Goal: Information Seeking & Learning: Learn about a topic

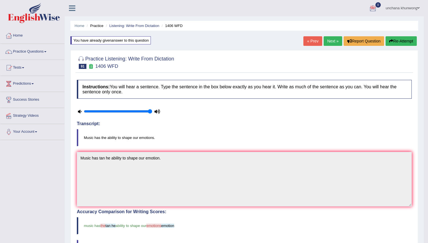
click at [206, 3] on ul "unchana khunwong Toggle navigation Username: unchanakhunwong Access Type: Onlin…" at bounding box center [297, 8] width 251 height 16
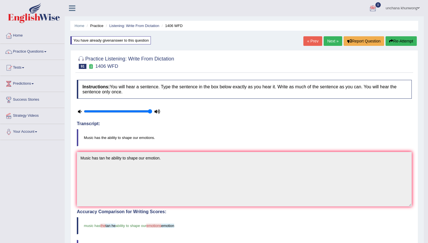
click at [206, 3] on ul "unchana khunwong Toggle navigation Username: unchanakhunwong Access Type: Onlin…" at bounding box center [297, 8] width 251 height 16
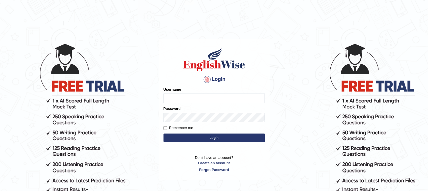
type input "unchanakhunwong"
click at [207, 134] on button "Login" at bounding box center [213, 137] width 101 height 8
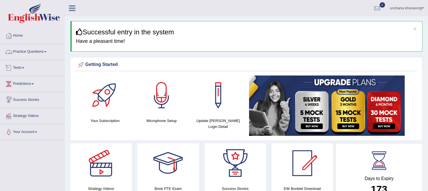
click at [21, 48] on link "Practice Questions" at bounding box center [32, 51] width 64 height 14
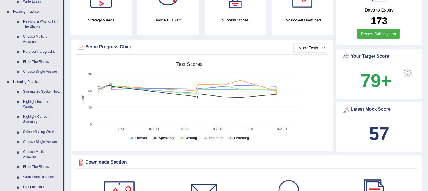
scroll to position [169, 0]
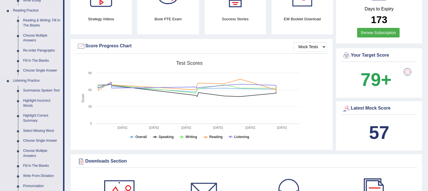
click at [35, 19] on link "Reading & Writing: Fill In The Blanks" at bounding box center [42, 22] width 42 height 15
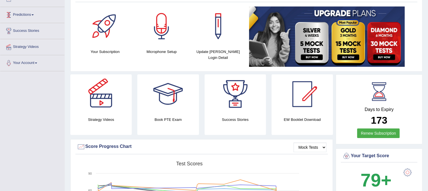
scroll to position [71, 0]
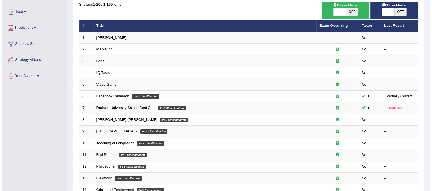
scroll to position [57, 0]
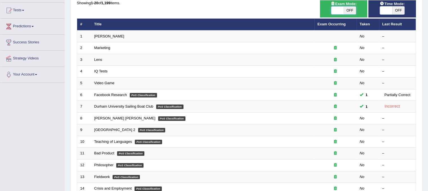
click at [343, 10] on span at bounding box center [337, 10] width 12 height 8
checkbox input "true"
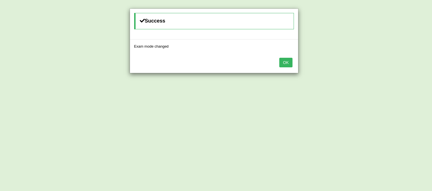
click at [283, 68] on div "OK" at bounding box center [214, 63] width 168 height 20
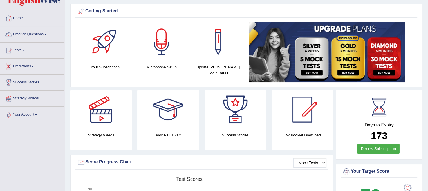
scroll to position [15, 0]
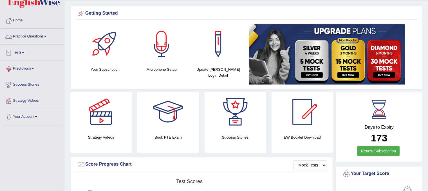
click at [20, 38] on link "Practice Questions" at bounding box center [32, 36] width 64 height 14
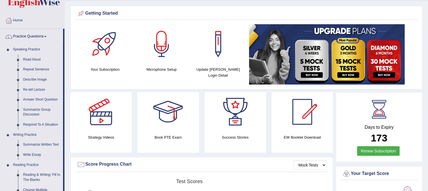
click at [39, 175] on link "Reading & Writing: Fill In The Blanks" at bounding box center [42, 177] width 42 height 15
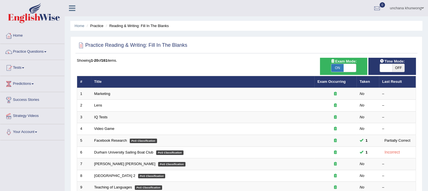
click at [392, 66] on span "OFF" at bounding box center [398, 68] width 12 height 8
checkbox input "true"
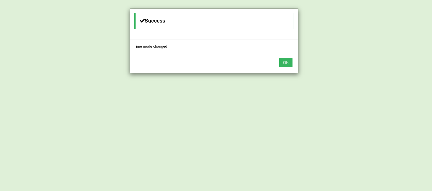
click at [286, 62] on button "OK" at bounding box center [285, 63] width 13 height 10
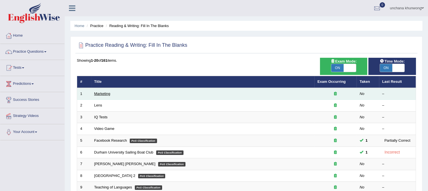
click at [100, 94] on link "Marketing" at bounding box center [102, 93] width 16 height 4
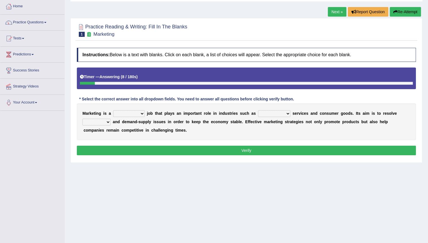
scroll to position [37, 0]
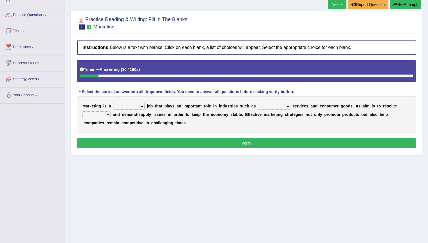
click at [127, 105] on select "professional flexible parochial descriptive" at bounding box center [129, 106] width 32 height 7
select select "professional"
click at [113, 103] on select "professional flexible parochial descriptive" at bounding box center [129, 106] width 32 height 7
click at [208, 120] on div "M a r k e t i n g i s a professional flexible parochial descriptive j o b t h a…" at bounding box center [246, 114] width 339 height 37
click at [273, 107] on select "civil financial conventional foremost" at bounding box center [274, 106] width 32 height 7
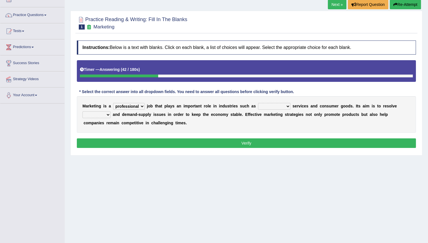
select select "financial"
click at [258, 103] on select "civil financial conventional foremost" at bounding box center [274, 106] width 32 height 7
click at [90, 114] on select "imbalance excess symmetry budget" at bounding box center [96, 114] width 28 height 7
select select "imbalance"
click at [82, 111] on select "imbalance excess symmetry budget" at bounding box center [96, 114] width 28 height 7
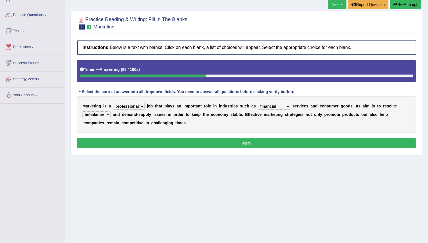
click at [229, 119] on div "M a r k e t i n g i s a professional flexible parochial descriptive j o b t h a…" at bounding box center [246, 114] width 339 height 37
click at [236, 145] on button "Verify" at bounding box center [246, 143] width 339 height 10
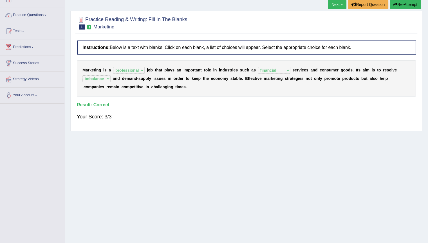
click at [331, 2] on link "Next »" at bounding box center [337, 5] width 19 height 10
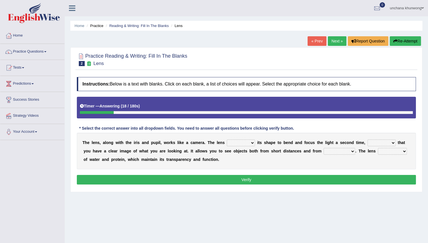
click at [245, 142] on select "adjusts shows selects presents" at bounding box center [241, 143] width 28 height 7
select select "adjusts"
click at [227, 140] on select "adjusts shows selects presents" at bounding box center [241, 143] width 28 height 7
click at [384, 143] on select "ensures to ensure ensure ensured" at bounding box center [382, 143] width 28 height 7
select select "to ensure"
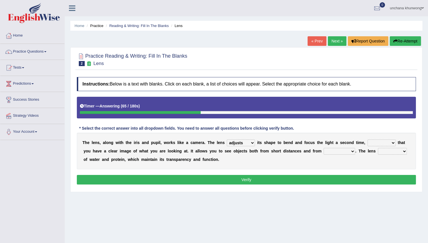
click at [368, 140] on select "ensures to ensure ensure ensured" at bounding box center [382, 143] width 28 height 7
click at [322, 160] on div "T h e l e n s , a l o n g w i t h t h e i r i s a n d p u p i l , w o r k s l i…" at bounding box center [246, 151] width 339 height 37
click at [340, 148] on select "far away in between further apart all along" at bounding box center [340, 151] width 32 height 7
select select "far away"
click at [324, 148] on select "far away in between further apart all along" at bounding box center [340, 151] width 32 height 7
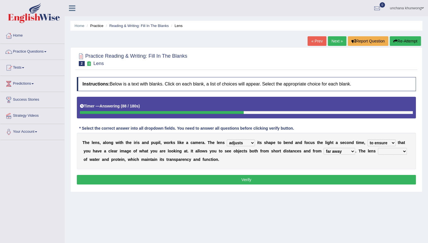
click at [388, 150] on select "constitutes comprises composes consists" at bounding box center [392, 151] width 29 height 7
select select "consists"
click at [378, 148] on select "constitutes comprises composes consists" at bounding box center [392, 151] width 29 height 7
click at [383, 181] on button "Verify" at bounding box center [246, 180] width 339 height 10
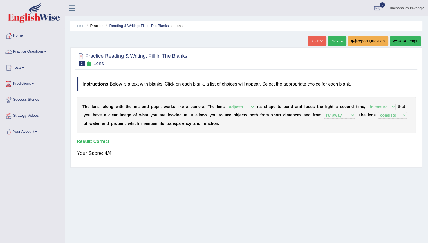
click at [331, 41] on link "Next »" at bounding box center [337, 41] width 19 height 10
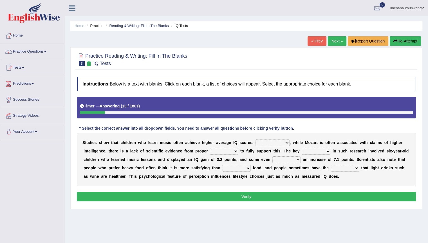
click at [277, 142] on select "However Therefore Consequently While" at bounding box center [273, 143] width 34 height 7
click at [271, 118] on div "Instructions: Below is a text with blanks. Click on each blank, a list of choic…" at bounding box center [246, 140] width 342 height 132
click at [230, 153] on select "test tests testing tested" at bounding box center [224, 151] width 28 height 7
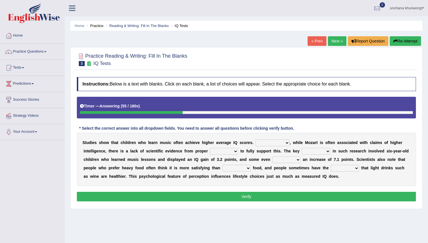
click at [210, 148] on select "test tests testing tested" at bounding box center [224, 151] width 28 height 7
click at [229, 151] on select "test tests testing tested" at bounding box center [224, 151] width 28 height 7
select select "tests"
click at [210, 148] on select "test tests testing tested" at bounding box center [224, 151] width 28 height 7
click at [311, 150] on select "process goal implication odd" at bounding box center [316, 151] width 29 height 7
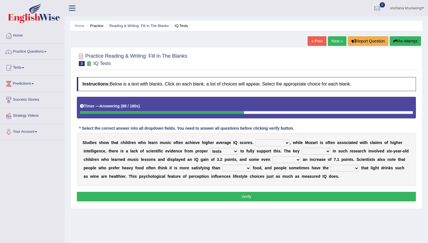
click at [291, 159] on select "exhibited taught learned threatened" at bounding box center [286, 159] width 28 height 7
select select "exhibited"
click at [272, 156] on select "exhibited taught learned threatened" at bounding box center [286, 159] width 28 height 7
click at [315, 146] on div "S t u d i e s s h o w t h a t c h i l d r e n w h o l e a r n m u s i c o f t e…" at bounding box center [246, 159] width 339 height 53
click at [321, 150] on select "process goal implication odd" at bounding box center [316, 151] width 29 height 7
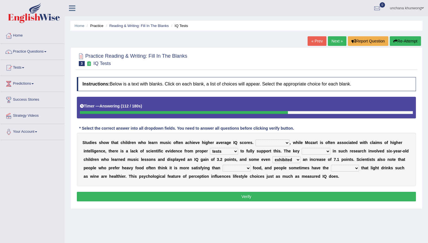
select select "goal"
click at [302, 148] on select "process goal implication odd" at bounding box center [316, 151] width 29 height 7
click at [241, 167] on select "choosy lighter cushiony spooky" at bounding box center [237, 168] width 28 height 7
select select "lighter"
click at [223, 165] on select "choosy lighter cushiony spooky" at bounding box center [237, 168] width 28 height 7
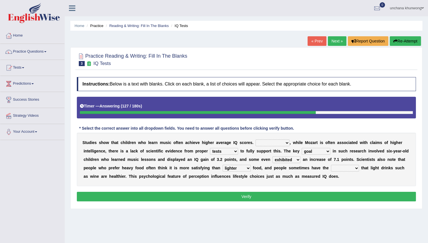
click at [340, 168] on select "illusion sight anecdote intention" at bounding box center [345, 168] width 28 height 7
click at [345, 168] on select "illusion sight anecdote intention" at bounding box center [345, 168] width 28 height 7
select select "intention"
click at [331, 165] on select "illusion sight anecdote intention" at bounding box center [345, 168] width 28 height 7
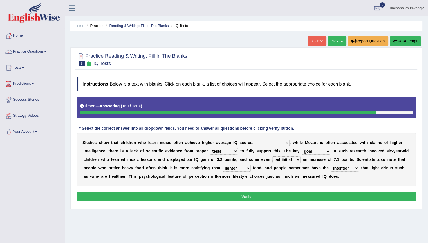
click at [273, 141] on select "However Therefore Consequently While" at bounding box center [273, 143] width 34 height 7
select select "Consequently"
click at [256, 140] on select "However Therefore Consequently While" at bounding box center [273, 143] width 34 height 7
click at [287, 197] on button "Verify" at bounding box center [246, 197] width 339 height 10
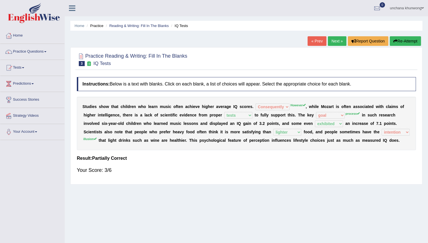
click at [418, 37] on button "Re-Attempt" at bounding box center [405, 41] width 31 height 10
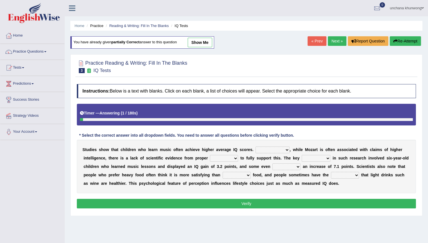
click at [272, 150] on select "However Therefore Consequently While" at bounding box center [273, 150] width 34 height 7
select select "However"
click at [256, 147] on select "However Therefore Consequently While" at bounding box center [273, 150] width 34 height 7
click at [219, 158] on select "test tests testing tested" at bounding box center [224, 158] width 28 height 7
select select "tests"
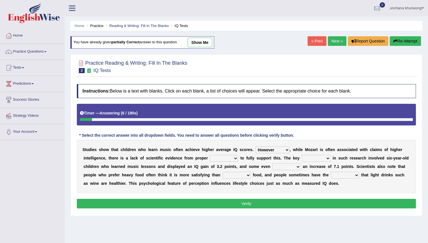
click at [210, 155] on select "test tests testing tested" at bounding box center [224, 158] width 28 height 7
click at [313, 158] on select "process goal implication odd" at bounding box center [316, 158] width 29 height 7
select select "process"
click at [302, 155] on select "process goal implication odd" at bounding box center [316, 158] width 29 height 7
click at [286, 163] on select "exhibited taught learned threatened" at bounding box center [286, 166] width 28 height 7
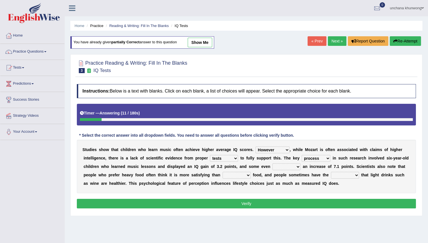
select select "exhibited"
click at [272, 163] on select "exhibited taught learned threatened" at bounding box center [286, 166] width 28 height 7
click at [236, 174] on select "choosy lighter cushiony spooky" at bounding box center [237, 175] width 28 height 7
select select "lighter"
click at [223, 172] on select "choosy lighter cushiony spooky" at bounding box center [237, 175] width 28 height 7
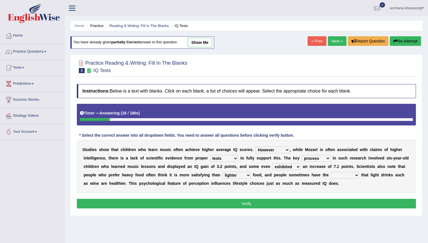
click at [356, 173] on select "illusion sight anecdote intention" at bounding box center [345, 175] width 28 height 7
select select "illusion"
click at [331, 172] on select "illusion sight anecdote intention" at bounding box center [345, 175] width 28 height 7
click at [321, 200] on button "Verify" at bounding box center [246, 204] width 339 height 10
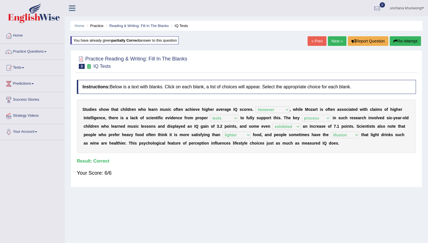
click at [343, 38] on link "Next »" at bounding box center [337, 41] width 19 height 10
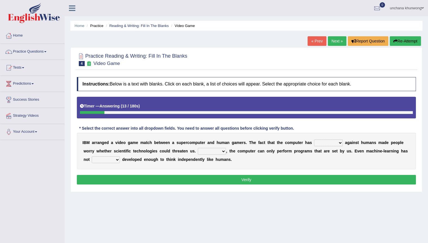
click at [330, 141] on select "competed fought acted challenged" at bounding box center [328, 143] width 29 height 7
select select "challenged"
click at [314, 140] on select "competed fought acted challenged" at bounding box center [328, 143] width 29 height 7
click at [347, 153] on div "I B M a r r a n g e d a v i d e o g a m e m a t c h b e t w e e n a s u p e r c…" at bounding box center [246, 151] width 339 height 37
click at [332, 168] on div "I B M a r r a n g e d a v i d e o g a m e m a t c h b e t w e e n a s u p e r c…" at bounding box center [246, 151] width 339 height 37
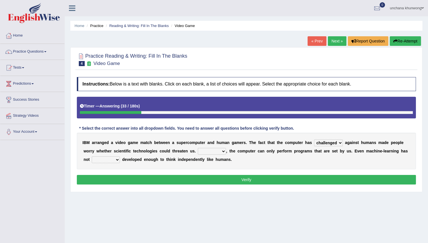
click at [216, 151] on select "Moreover However Thus So" at bounding box center [212, 151] width 28 height 7
select select "However"
click at [198, 148] on select "Moreover However Thus So" at bounding box center [212, 151] width 28 height 7
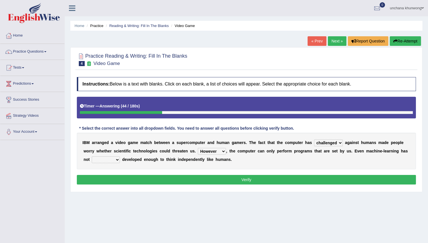
click at [249, 163] on div "I B M a r r a n g e d a v i d e o g a m e m a t c h b e t w e e n a s u p e r c…" at bounding box center [246, 151] width 339 height 37
click at [115, 155] on div "I B M a r r a n g e d a v i d e o g a m e m a t c h b e t w e e n a s u p e r c…" at bounding box center [246, 151] width 339 height 37
click at [112, 159] on select "yet still only just" at bounding box center [106, 159] width 28 height 7
select select "yet"
click at [92, 156] on select "yet still only just" at bounding box center [106, 159] width 28 height 7
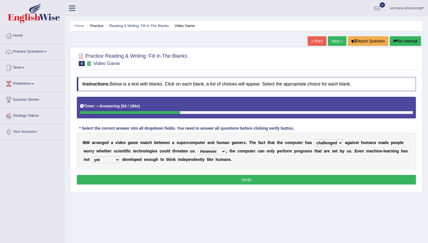
click at [109, 176] on button "Verify" at bounding box center [246, 180] width 339 height 10
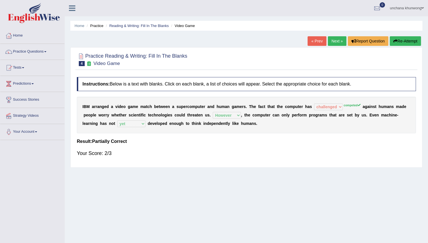
click at [332, 41] on link "Next »" at bounding box center [337, 41] width 19 height 10
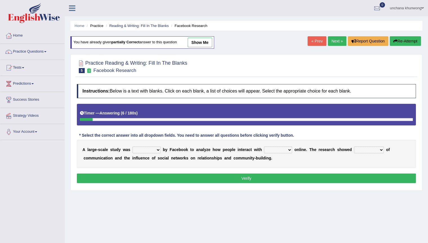
click at [151, 152] on select "surveyed had asked made" at bounding box center [147, 150] width 28 height 7
click at [133, 147] on select "surveyed had asked made" at bounding box center [147, 150] width 28 height 7
click at [151, 144] on div "A l a r g e - s c a l e s t u d y w a s surveyed had asked made b y F a c e b o…" at bounding box center [246, 154] width 339 height 28
click at [150, 147] on select "surveyed had asked made" at bounding box center [147, 150] width 28 height 7
select select "made"
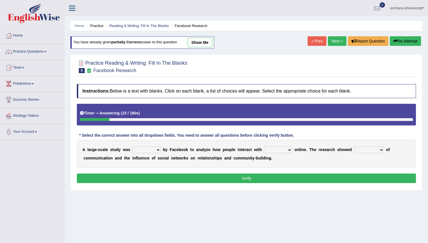
click at [133, 147] on select "surveyed had asked made" at bounding box center [147, 150] width 28 height 7
click at [281, 149] on select "together all each other another" at bounding box center [278, 150] width 28 height 7
select select "each other"
click at [264, 147] on select "together all each other another" at bounding box center [278, 150] width 28 height 7
click at [371, 150] on select "advantages standards fellowships patterns" at bounding box center [369, 150] width 30 height 7
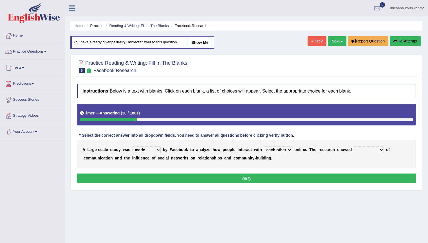
select select "advantages"
click at [354, 147] on select "advantages standards fellowships patterns" at bounding box center [369, 150] width 30 height 7
click at [352, 179] on button "Verify" at bounding box center [246, 179] width 339 height 10
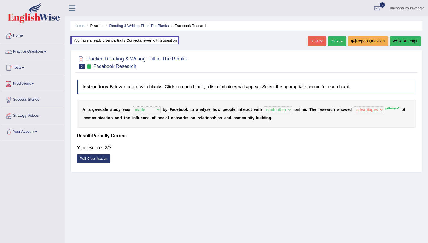
click at [350, 168] on div "Practice Reading & Writing: Fill In The Blanks 5 Facebook Research Instructions…" at bounding box center [246, 111] width 352 height 122
click at [334, 37] on link "Next »" at bounding box center [337, 41] width 19 height 10
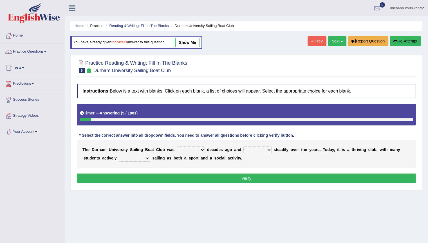
click at [188, 149] on select "found fund founded find" at bounding box center [191, 150] width 28 height 7
select select "founded"
click at [177, 147] on select "found fund founded find" at bounding box center [191, 150] width 28 height 7
click at [256, 147] on select "grow growing has grown grown" at bounding box center [257, 150] width 28 height 7
select select "grown"
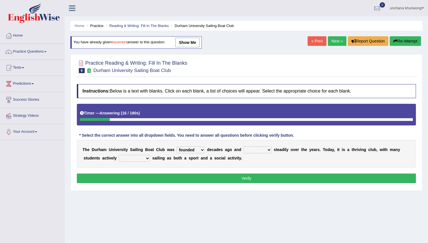
click at [243, 147] on select "grow growing has grown grown" at bounding box center [257, 150] width 28 height 7
click at [138, 155] on select "enjoy enjoyed are enjoying enjoying" at bounding box center [134, 158] width 31 height 7
select select "enjoy"
click at [119, 155] on select "enjoy enjoyed are enjoying enjoying" at bounding box center [134, 158] width 31 height 7
click at [134, 174] on button "Verify" at bounding box center [246, 179] width 339 height 10
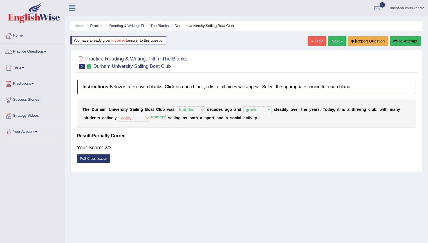
click at [338, 43] on link "Next »" at bounding box center [337, 41] width 19 height 10
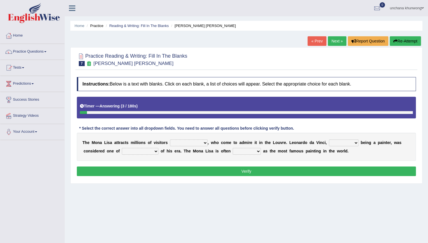
click at [179, 143] on select "around the year the all year all year round per year" at bounding box center [189, 143] width 38 height 7
click at [170, 140] on select "around the year the all year all year round per year" at bounding box center [189, 143] width 38 height 7
click at [200, 138] on div "T h e M o n a L i s a a t t r a c t s m i l l i o n s o f v i s i t o r s aroun…" at bounding box center [246, 147] width 339 height 28
click at [199, 141] on select "around the year the all year all year round per year" at bounding box center [189, 143] width 38 height 7
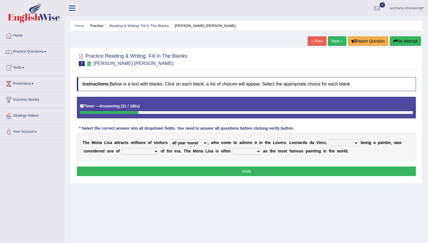
click at [170, 140] on select "around the year the all year all year round per year" at bounding box center [189, 143] width 38 height 7
click at [200, 142] on select "around the year the all year all year round per year" at bounding box center [189, 143] width 38 height 7
select select "all year round"
click at [170, 140] on select "around the year the all year all year round per year" at bounding box center [189, 143] width 38 height 7
click at [344, 142] on select "rather than as much as as well as as long as" at bounding box center [344, 143] width 30 height 7
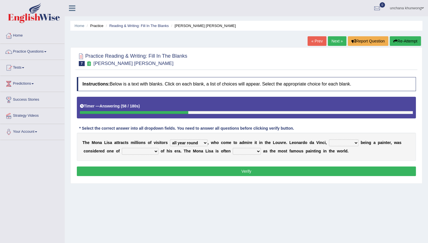
click at [137, 151] on select "better artists artist the better artist the best artists" at bounding box center [140, 151] width 37 height 7
select select "the best artists"
click at [122, 148] on select "better artists artist the better artist the best artists" at bounding box center [140, 151] width 37 height 7
click at [253, 150] on select "classified suggested predicted described" at bounding box center [247, 151] width 28 height 7
select select "classified"
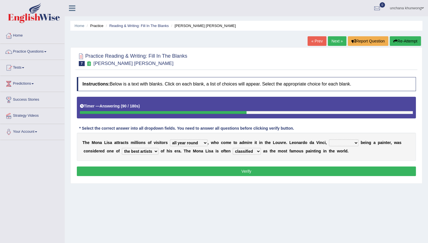
click at [233, 148] on select "classified suggested predicted described" at bounding box center [247, 151] width 28 height 7
click at [336, 143] on select "rather than as much as as well as as long as" at bounding box center [344, 143] width 30 height 7
select select "rather than"
click at [329, 140] on select "rather than as much as as well as as long as" at bounding box center [344, 143] width 30 height 7
click at [331, 169] on button "Verify" at bounding box center [246, 172] width 339 height 10
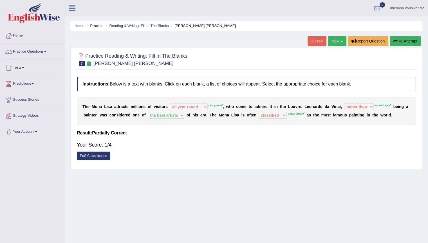
click at [406, 46] on div "« Prev Next » Report Question Re-Attempt" at bounding box center [365, 41] width 115 height 11
click at [401, 38] on button "Re-Attempt" at bounding box center [405, 41] width 31 height 10
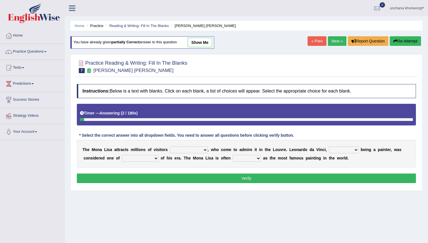
click at [187, 147] on select "around the year the all year all year round per year" at bounding box center [189, 150] width 38 height 7
select select "per year"
click at [170, 147] on select "around the year the all year all year round per year" at bounding box center [189, 150] width 38 height 7
click at [346, 147] on select "rather than as much as as well as as long as" at bounding box center [344, 150] width 30 height 7
select select "as well as"
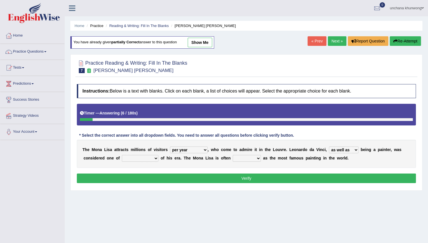
click at [329, 147] on select "rather than as much as as well as as long as" at bounding box center [344, 150] width 30 height 7
click at [140, 161] on div "T h e M o n a L i s a a t t r a c t s m i l l i o n s o f v i s i t o r s aroun…" at bounding box center [246, 154] width 339 height 28
click at [136, 158] on select "better artists artist the better artist the best artists" at bounding box center [140, 158] width 37 height 7
select select "the best artists"
click at [122, 155] on select "better artists artist the better artist the best artists" at bounding box center [140, 158] width 37 height 7
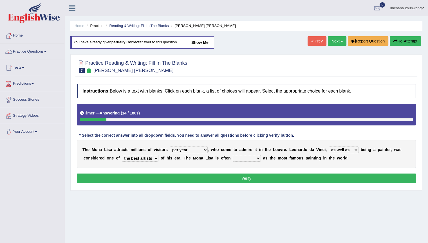
click at [244, 156] on select "classified suggested predicted described" at bounding box center [247, 158] width 28 height 7
select select "described"
click at [233, 155] on select "classified suggested predicted described" at bounding box center [247, 158] width 28 height 7
click at [267, 174] on button "Verify" at bounding box center [246, 179] width 339 height 10
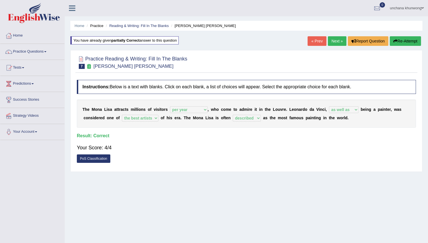
click at [337, 40] on link "Next »" at bounding box center [337, 41] width 19 height 10
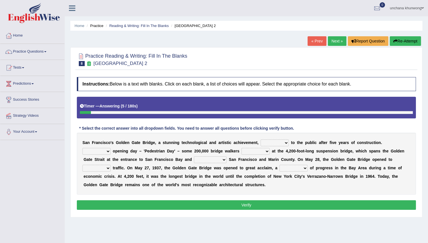
click at [233, 144] on b at bounding box center [232, 142] width 2 height 5
click at [285, 142] on select "opens closes appears equals" at bounding box center [275, 143] width 28 height 7
select select "opens"
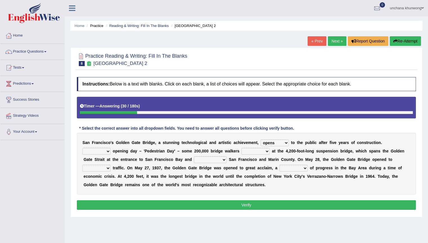
click at [261, 140] on select "opens closes appears equals" at bounding box center [275, 143] width 28 height 7
click at [97, 150] on select "On During Since When" at bounding box center [96, 151] width 28 height 7
click at [169, 149] on b "D" at bounding box center [168, 151] width 3 height 5
click at [257, 152] on select "stationed looked marveled laughed" at bounding box center [255, 151] width 28 height 7
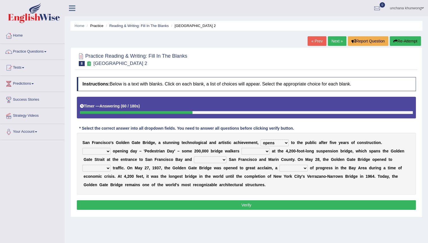
click at [257, 152] on select "stationed looked marveled laughed" at bounding box center [255, 151] width 28 height 7
select select "looked"
click at [241, 148] on select "stationed looked marveled laughed" at bounding box center [255, 151] width 28 height 7
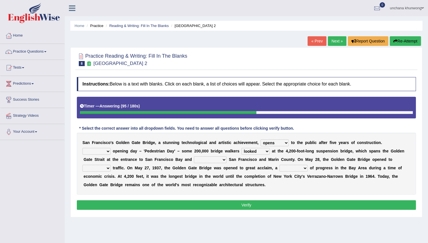
click at [221, 160] on select "separates connects channels differentiates" at bounding box center [210, 159] width 33 height 7
select select "separates"
click at [194, 156] on select "separates connects channels differentiates" at bounding box center [210, 159] width 33 height 7
click at [103, 168] on select "aquatic vehicular airborne watertight" at bounding box center [96, 168] width 28 height 7
select select "vehicular"
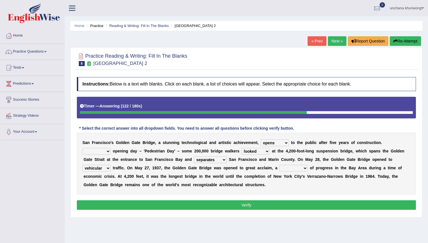
click at [82, 165] on select "aquatic vehicular airborne watertight" at bounding box center [96, 168] width 28 height 7
click at [298, 168] on select "denial symbol technique yield" at bounding box center [293, 168] width 28 height 7
click at [279, 165] on select "denial symbol technique yield" at bounding box center [293, 168] width 28 height 7
click at [295, 169] on select "denial symbol technique yield" at bounding box center [293, 168] width 28 height 7
select select "symbol"
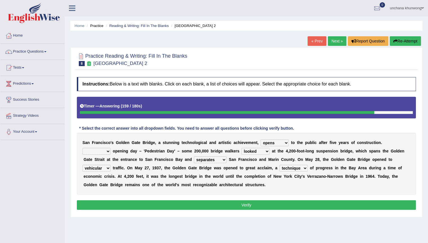
click at [279, 165] on select "denial symbol technique yield" at bounding box center [293, 168] width 28 height 7
click at [92, 151] on select "On During Since When" at bounding box center [96, 151] width 28 height 7
select select "On"
click at [82, 148] on select "On During Since When" at bounding box center [96, 151] width 28 height 7
click at [121, 206] on button "Verify" at bounding box center [246, 205] width 339 height 10
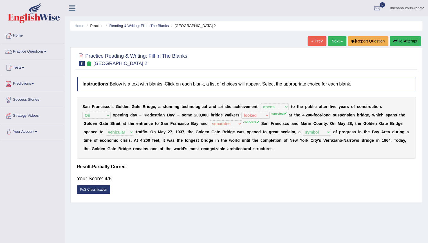
click at [333, 41] on link "Next »" at bounding box center [337, 41] width 19 height 10
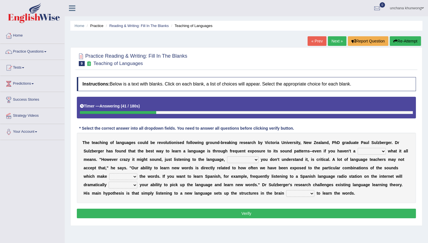
click at [379, 150] on select "dew claw clue due" at bounding box center [372, 151] width 28 height 7
select select "clue"
click at [358, 148] on select "dew claw clue due" at bounding box center [372, 151] width 28 height 7
click at [245, 159] on select "but also all together even though if so" at bounding box center [243, 159] width 32 height 7
select select "even though"
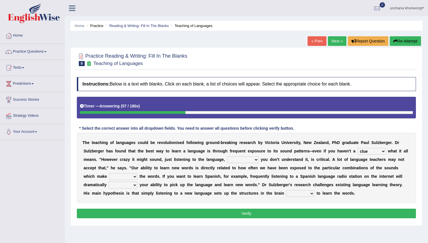
click at [227, 156] on select "but also all together even though if so" at bounding box center [243, 159] width 32 height 7
click at [128, 174] on select "down up of on" at bounding box center [123, 176] width 28 height 7
select select "up"
click at [109, 173] on select "down up of on" at bounding box center [123, 176] width 28 height 7
click at [133, 187] on select "evaluate exaggerate describe boost" at bounding box center [123, 185] width 29 height 7
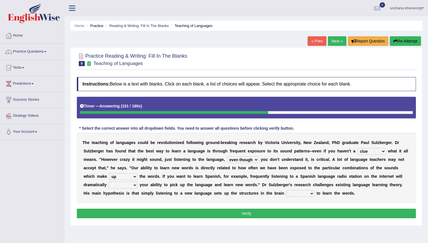
select select "boost"
click at [109, 182] on select "evaluate exaggerate describe boost" at bounding box center [123, 185] width 29 height 7
click at [301, 191] on select "requiring required directed to require" at bounding box center [300, 193] width 28 height 7
select select "requiring"
click at [286, 190] on select "requiring required directed to require" at bounding box center [300, 193] width 28 height 7
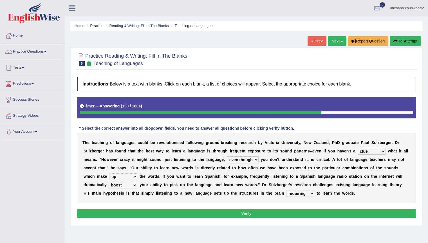
click at [280, 216] on button "Verify" at bounding box center [246, 214] width 339 height 10
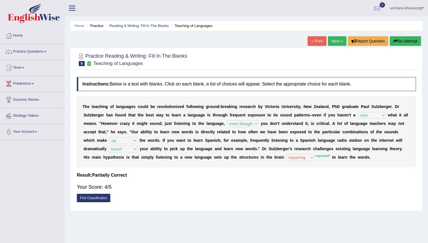
click at [333, 41] on link "Next »" at bounding box center [337, 41] width 19 height 10
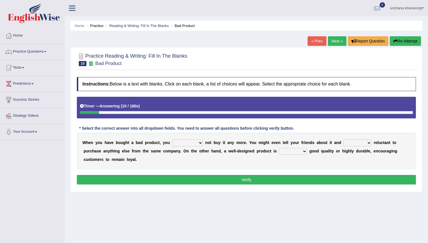
click at [185, 143] on select "would have should have should" at bounding box center [187, 143] width 31 height 7
select select "would"
click at [172, 140] on select "would have should have should" at bounding box center [187, 143] width 31 height 7
click at [360, 143] on select "is are be being" at bounding box center [357, 143] width 28 height 7
select select "being"
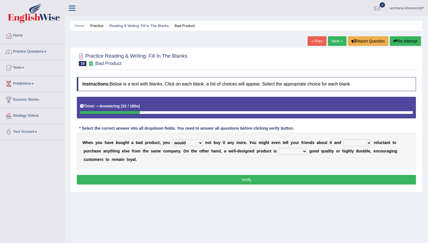
click at [343, 140] on select "is are be being" at bounding box center [357, 143] width 28 height 7
click at [235, 147] on div "W h e n y o u h a v e b o u g h t a b a d p r o d u c t , y o u would have shou…" at bounding box center [246, 151] width 339 height 37
click at [293, 148] on select "both also neither either" at bounding box center [293, 151] width 28 height 7
drag, startPoint x: 293, startPoint y: 147, endPoint x: 293, endPoint y: 153, distance: 5.6
click at [293, 153] on select "both also neither either" at bounding box center [293, 151] width 28 height 7
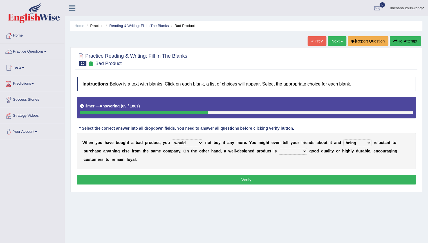
click at [293, 153] on select "both also neither either" at bounding box center [293, 151] width 28 height 7
select select "either"
click at [279, 148] on select "both also neither either" at bounding box center [293, 151] width 28 height 7
click at [298, 177] on button "Verify" at bounding box center [246, 180] width 339 height 10
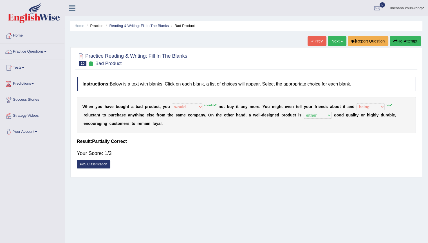
click at [410, 36] on button "Re-Attempt" at bounding box center [405, 41] width 31 height 10
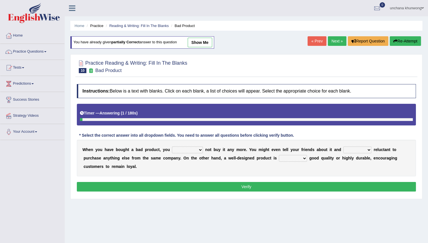
click at [186, 147] on select "would have should have should" at bounding box center [187, 150] width 31 height 7
select select "should"
click at [172, 147] on select "would have should have should" at bounding box center [187, 150] width 31 height 7
click at [360, 150] on select "is are be being" at bounding box center [357, 150] width 28 height 7
select select "be"
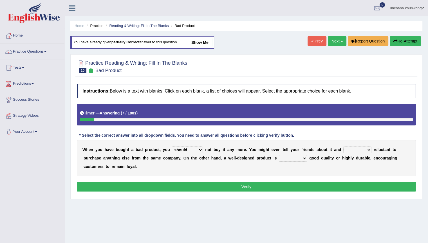
click at [343, 147] on select "is are be being" at bounding box center [357, 150] width 28 height 7
drag, startPoint x: 288, startPoint y: 161, endPoint x: 291, endPoint y: 191, distance: 30.6
click at [291, 191] on div "Instructions: Below is a text with blanks. Click on each blank, a list of choic…" at bounding box center [246, 138] width 342 height 115
select select "either"
click at [279, 155] on select "both also neither either" at bounding box center [293, 158] width 28 height 7
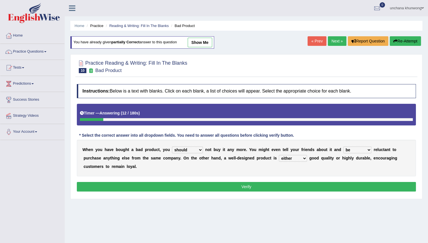
click at [307, 183] on button "Verify" at bounding box center [246, 187] width 339 height 10
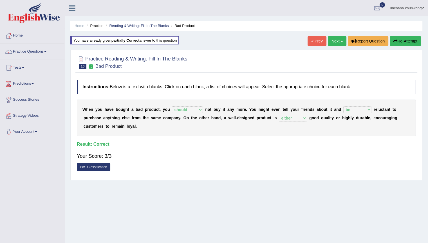
click at [333, 38] on link "Next »" at bounding box center [337, 41] width 19 height 10
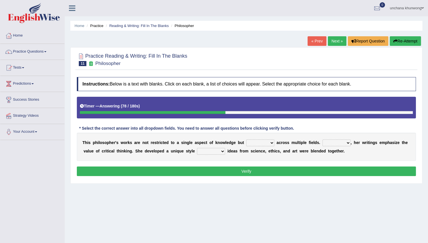
click at [333, 38] on link "Next »" at bounding box center [337, 41] width 19 height 10
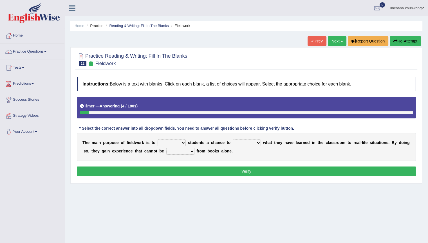
click at [404, 39] on button "Re-Attempt" at bounding box center [405, 41] width 31 height 10
click at [169, 143] on select "resemble stow rave offer" at bounding box center [172, 143] width 28 height 7
select select "offer"
click at [158, 140] on select "resemble stow rave offer" at bounding box center [172, 143] width 28 height 7
click at [245, 142] on select "compare align apply dismount" at bounding box center [247, 143] width 28 height 7
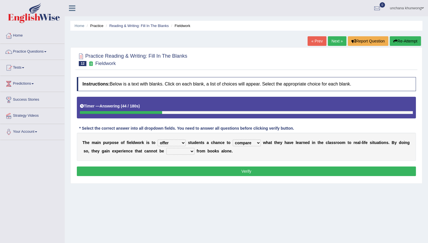
click at [233, 140] on select "compare align apply dismount" at bounding box center [247, 143] width 28 height 7
click at [251, 142] on select "compare align apply dismount" at bounding box center [247, 143] width 28 height 7
select select "apply"
click at [233, 140] on select "compare align apply dismount" at bounding box center [247, 143] width 28 height 7
click at [183, 153] on select "originated prepared obtained touted" at bounding box center [180, 151] width 28 height 7
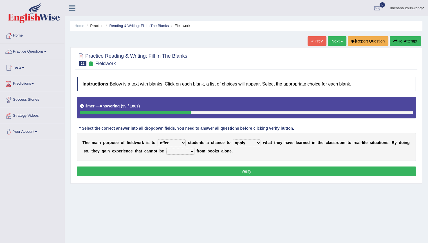
select select "obtained"
click at [166, 148] on select "originated prepared obtained touted" at bounding box center [180, 151] width 28 height 7
click at [199, 176] on div "Instructions: Below is a text with blanks. Click on each blank, a list of choic…" at bounding box center [246, 127] width 342 height 106
click at [209, 172] on button "Verify" at bounding box center [246, 172] width 339 height 10
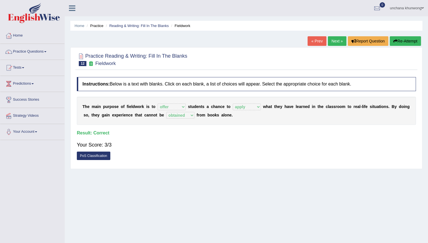
click at [333, 43] on link "Next »" at bounding box center [337, 41] width 19 height 10
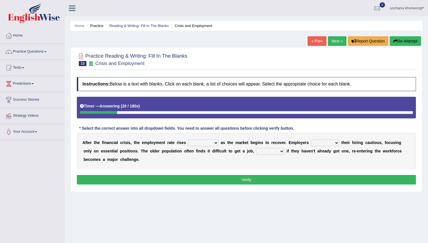
click at [198, 143] on select "normally conversely strenuously sharply" at bounding box center [203, 143] width 30 height 7
select select "sharply"
click at [188, 140] on select "normally conversely strenuously sharply" at bounding box center [203, 143] width 30 height 7
click at [322, 144] on select "keeping kept keep are kept" at bounding box center [325, 143] width 28 height 7
select select "kept"
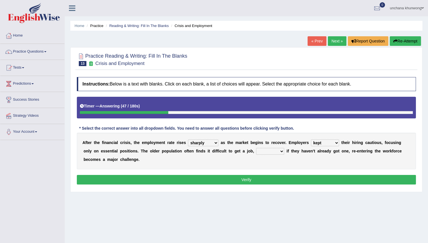
click at [311, 140] on select "keeping kept keep are kept" at bounding box center [325, 143] width 28 height 7
click at [124, 151] on b "o" at bounding box center [123, 151] width 3 height 5
click at [265, 149] on select "although while then because" at bounding box center [270, 151] width 28 height 7
select select "because"
click at [256, 148] on select "although while then because" at bounding box center [270, 151] width 28 height 7
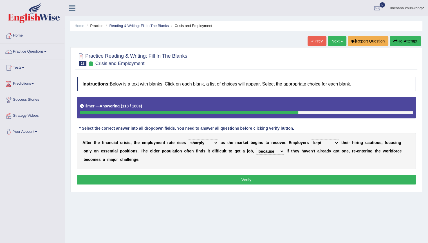
click at [248, 172] on div "Instructions: Below is a text with blanks. Click on each blank, a list of choic…" at bounding box center [246, 131] width 342 height 115
click at [245, 177] on button "Verify" at bounding box center [246, 180] width 339 height 10
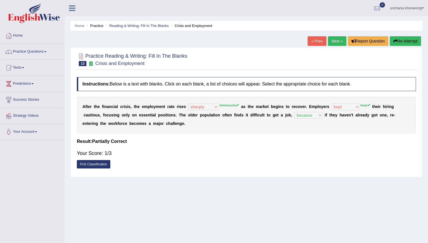
click at [296, 135] on div "Instructions: Below is a text with blanks. Click on each blank, a list of choic…" at bounding box center [246, 124] width 342 height 100
click at [325, 52] on div at bounding box center [246, 59] width 339 height 17
click at [407, 42] on button "Re-Attempt" at bounding box center [405, 41] width 31 height 10
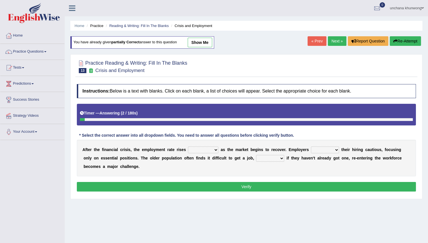
click at [328, 147] on select "keeping kept keep are kept" at bounding box center [325, 150] width 28 height 7
select select "keep"
click at [311, 147] on select "keeping kept keep are kept" at bounding box center [325, 150] width 28 height 7
click at [200, 149] on select "normally conversely strenuously sharply" at bounding box center [203, 150] width 30 height 7
select select "strenuously"
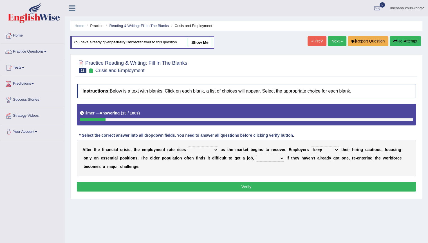
click at [188, 147] on select "normally conversely strenuously sharply" at bounding box center [203, 150] width 30 height 7
click at [265, 157] on select "although while then because" at bounding box center [270, 158] width 28 height 7
select select "because"
click at [256, 155] on select "although while then because" at bounding box center [270, 158] width 28 height 7
click at [269, 185] on button "Verify" at bounding box center [246, 187] width 339 height 10
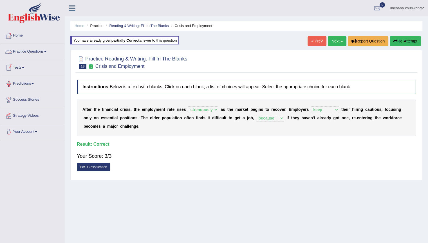
click at [20, 33] on link "Home" at bounding box center [32, 35] width 64 height 14
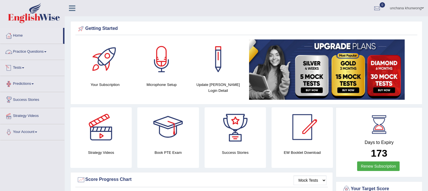
click at [19, 47] on link "Practice Questions" at bounding box center [32, 51] width 64 height 14
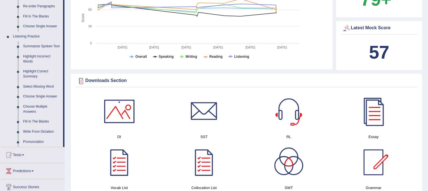
scroll to position [212, 0]
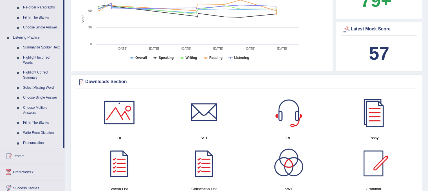
click at [38, 129] on link "Write From Dictation" at bounding box center [42, 133] width 42 height 10
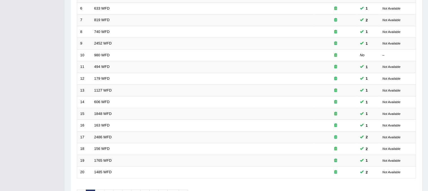
scroll to position [180, 0]
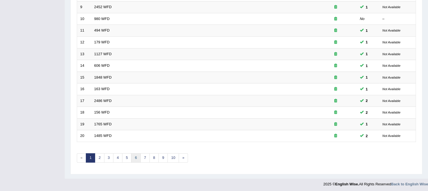
click at [136, 153] on link "6" at bounding box center [135, 157] width 9 height 9
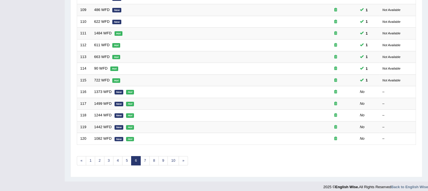
scroll to position [180, 0]
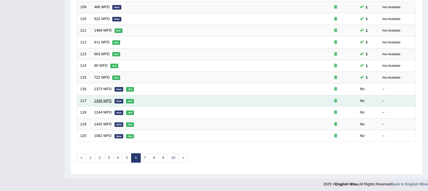
click at [100, 98] on link "1499 WFD" at bounding box center [102, 100] width 17 height 4
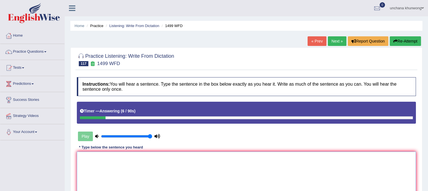
click at [200, 178] on textarea at bounding box center [246, 178] width 339 height 55
type textarea "t"
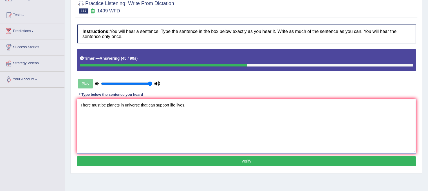
scroll to position [54, 0]
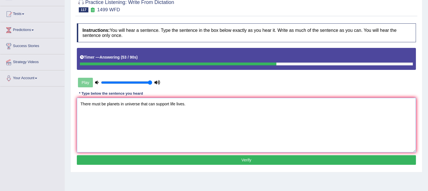
type textarea "There must be planets in universe that can support life lives."
click at [171, 162] on button "Verify" at bounding box center [246, 160] width 339 height 10
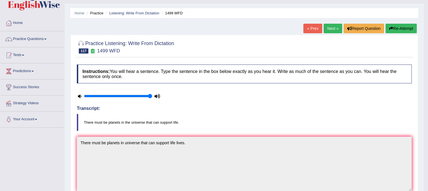
scroll to position [12, 0]
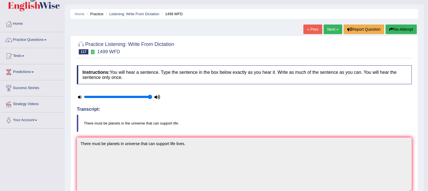
click at [325, 27] on link "Next »" at bounding box center [333, 29] width 19 height 10
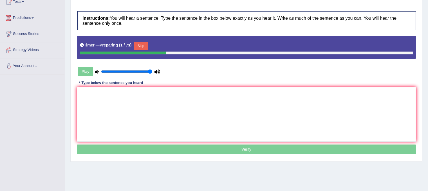
scroll to position [77, 0]
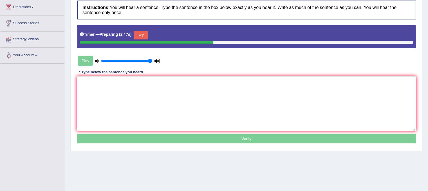
click at [152, 52] on div "Instructions: You will hear a sentence. Type the sentence in the box below exac…" at bounding box center [246, 73] width 342 height 150
click at [142, 33] on button "Skip" at bounding box center [141, 35] width 14 height 8
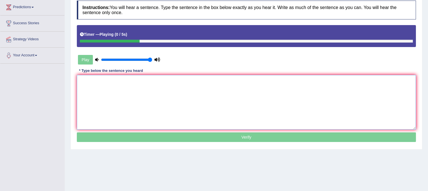
click at [149, 117] on textarea at bounding box center [246, 102] width 339 height 55
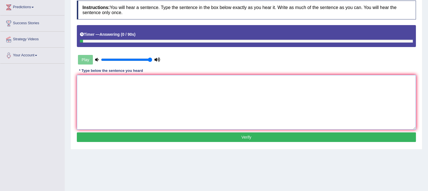
click at [149, 117] on textarea at bounding box center [246, 102] width 339 height 55
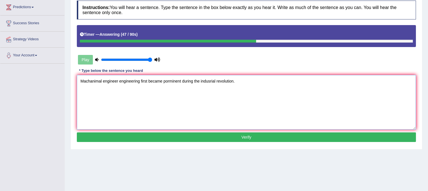
drag, startPoint x: 148, startPoint y: 113, endPoint x: 118, endPoint y: 104, distance: 31.4
drag, startPoint x: 118, startPoint y: 104, endPoint x: 113, endPoint y: 106, distance: 5.1
click at [113, 106] on textarea "Machanimal engineer engineering first became porminent during the indusrial rev…" at bounding box center [246, 102] width 339 height 55
click at [123, 121] on textarea "Machanimal engineer engineering first became porminent during the indusrial rev…" at bounding box center [246, 102] width 339 height 55
type textarea "Machanimal engineer engineering first became porminent during the indusrial rev…"
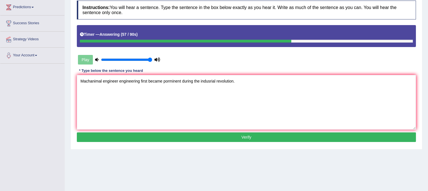
click at [144, 139] on button "Verify" at bounding box center [246, 137] width 339 height 10
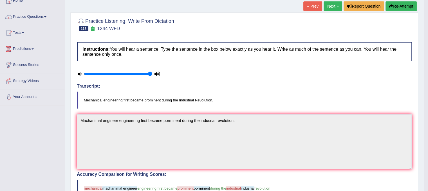
scroll to position [27, 0]
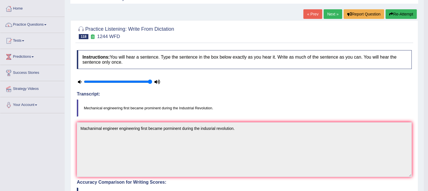
click at [412, 26] on div "Practice Listening: Write From Dictation 118 1244 WFD" at bounding box center [244, 33] width 338 height 20
click at [409, 16] on button "Re-Attempt" at bounding box center [401, 14] width 31 height 10
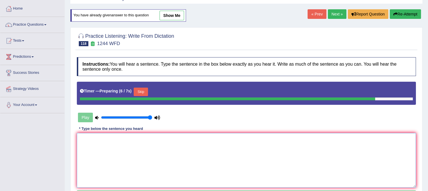
click at [340, 160] on textarea at bounding box center [246, 160] width 339 height 55
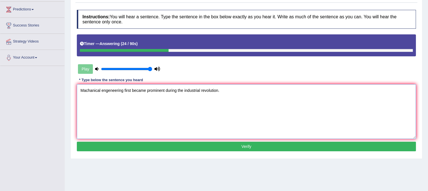
scroll to position [82, 0]
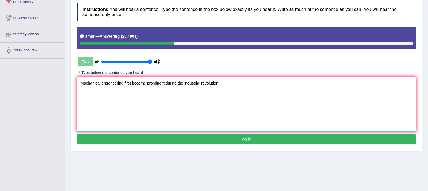
type textarea "Machanical engeneering first became prominent during the industrial revolution."
click at [193, 140] on button "Verify" at bounding box center [246, 139] width 339 height 10
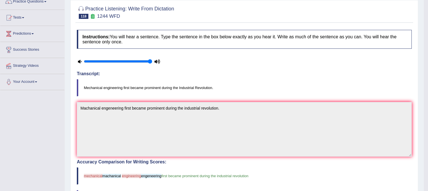
scroll to position [0, 0]
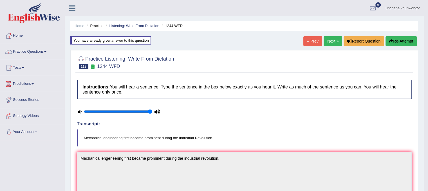
click at [404, 45] on button "Re-Attempt" at bounding box center [401, 41] width 31 height 10
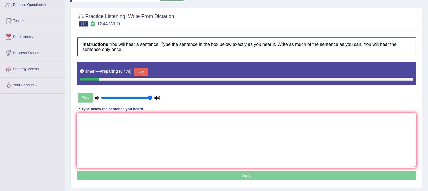
scroll to position [71, 0]
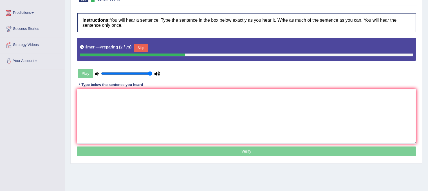
click at [145, 45] on button "Skip" at bounding box center [141, 48] width 14 height 8
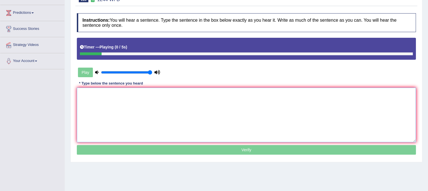
click at [141, 120] on textarea at bounding box center [246, 115] width 339 height 55
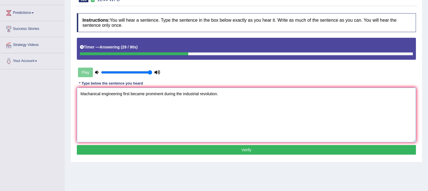
click at [101, 90] on textarea "Machanical engineering first became prominent during the industrial revolution." at bounding box center [246, 115] width 339 height 55
click at [148, 130] on textarea "Machanical Mecahinacal engineering first became prominent during the industrial…" at bounding box center [246, 115] width 339 height 55
click at [115, 95] on textarea "Machanical Mecahinacal engineering first became prominent during the industrial…" at bounding box center [246, 115] width 339 height 55
click at [157, 115] on textarea "Machanical Mechainacal engineering first became prominent during the industrial…" at bounding box center [246, 115] width 339 height 55
click at [119, 95] on textarea "Machanical Mechainacal engineering first became prominent during the industrial…" at bounding box center [246, 115] width 339 height 55
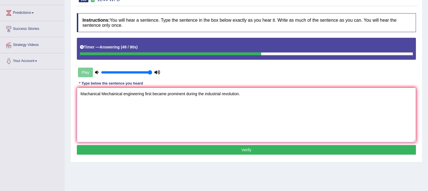
click at [158, 124] on textarea "Machanical Mechainical engineering first became prominent during the industrial…" at bounding box center [246, 115] width 339 height 55
click at [113, 94] on textarea "Machanical Mechainical engineering first became prominent during the industrial…" at bounding box center [246, 115] width 339 height 55
click at [160, 112] on textarea "Machanical Mechanical engineering first became prominent during the industrial …" at bounding box center [246, 115] width 339 height 55
type textarea "Machanical Mechanical engineering first became prominent during the industrial …"
click at [209, 151] on button "Verify" at bounding box center [246, 150] width 339 height 10
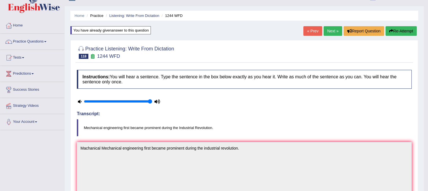
scroll to position [3, 0]
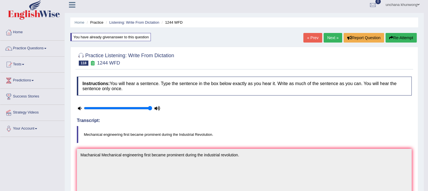
click at [335, 40] on link "Next »" at bounding box center [333, 38] width 19 height 10
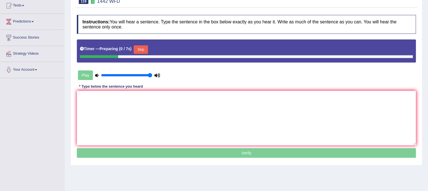
scroll to position [65, 0]
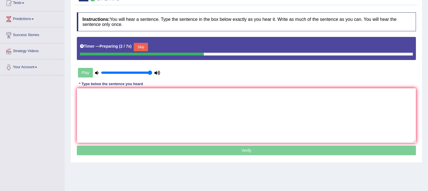
click at [140, 47] on button "Skip" at bounding box center [141, 47] width 14 height 8
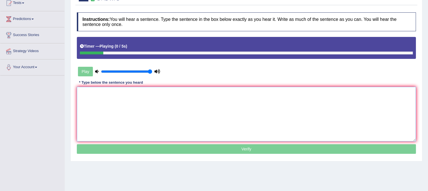
click at [131, 114] on textarea at bounding box center [246, 114] width 339 height 55
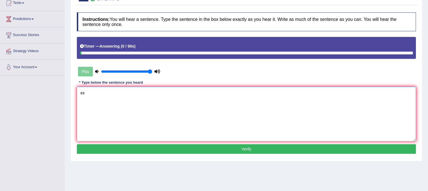
type textarea "e"
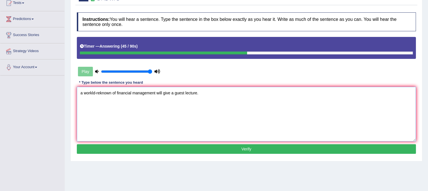
click at [83, 91] on textarea "a workld-reknown of financial management will give a guest lecture." at bounding box center [246, 114] width 339 height 55
click at [94, 94] on textarea "A workld-reknown of financial management will give a guest lecture." at bounding box center [246, 114] width 339 height 55
click at [129, 124] on textarea "A world-reknown of financial management will give a guest lecture." at bounding box center [246, 114] width 339 height 55
click at [107, 114] on textarea "A world-reknown of financial management will give a guest lecture." at bounding box center [246, 114] width 339 height 55
type textarea "A world-reknown of financial management will give a guest lecture."
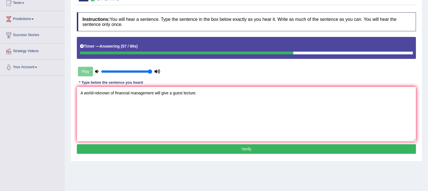
click at [138, 150] on button "Verify" at bounding box center [246, 149] width 339 height 10
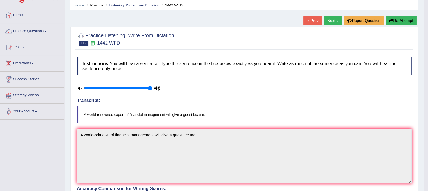
scroll to position [19, 0]
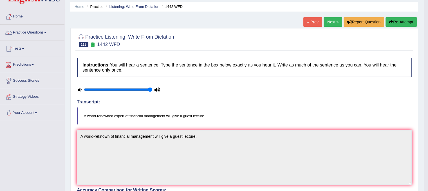
click at [397, 17] on button "Re-Attempt" at bounding box center [401, 22] width 31 height 10
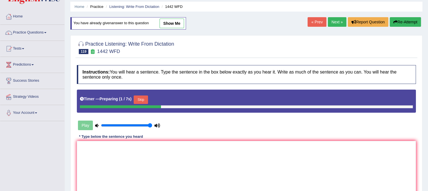
click at [138, 95] on button "Skip" at bounding box center [141, 99] width 14 height 8
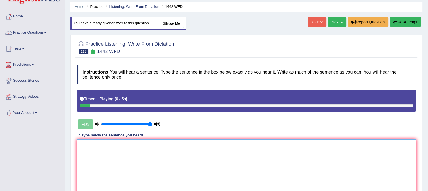
click at [137, 163] on textarea at bounding box center [246, 166] width 339 height 55
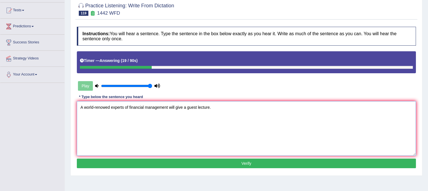
scroll to position [63, 0]
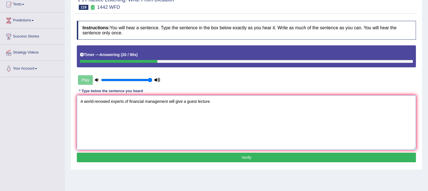
click at [233, 123] on textarea "A world-renowed experts of financial management will give a guest lecture." at bounding box center [246, 122] width 339 height 55
click at [106, 102] on textarea "A world-renowed experts of financial management will give a guest lecture." at bounding box center [246, 122] width 339 height 55
click at [110, 102] on textarea "A world-renowed experts of financial management will give a guest lecture." at bounding box center [246, 122] width 339 height 55
click at [144, 121] on textarea "A world-renowed renowned experts of financial management will give a guest lect…" at bounding box center [246, 122] width 339 height 55
type textarea "A world-renowed renowned experts of financial management will give a guest lect…"
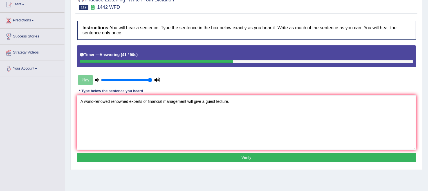
click at [169, 158] on button "Verify" at bounding box center [246, 158] width 339 height 10
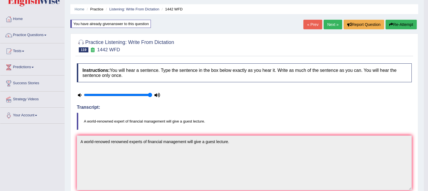
scroll to position [0, 0]
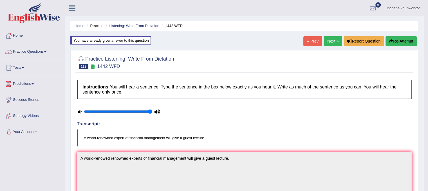
click at [339, 41] on link "Next »" at bounding box center [333, 41] width 19 height 10
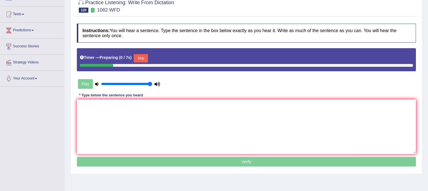
scroll to position [62, 0]
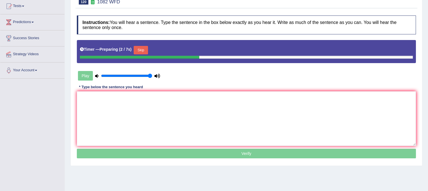
click at [145, 49] on button "Skip" at bounding box center [141, 50] width 14 height 8
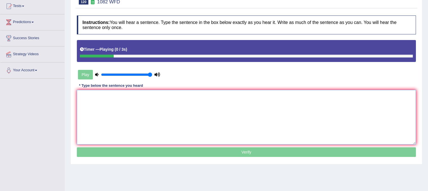
click at [140, 115] on textarea at bounding box center [246, 117] width 339 height 55
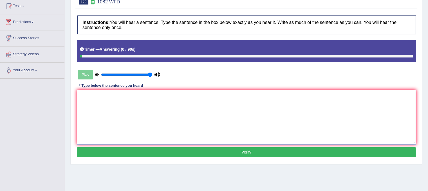
scroll to position [5, 0]
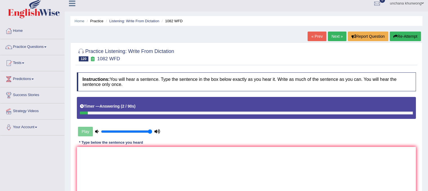
click at [405, 35] on button "Re-Attempt" at bounding box center [405, 37] width 31 height 10
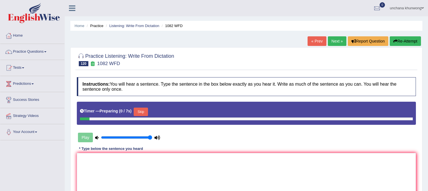
scroll to position [5, 0]
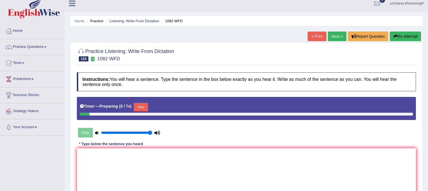
click at [428, 33] on html "Toggle navigation Home Practice Questions Speaking Practice Read Aloud Repeat S…" at bounding box center [214, 90] width 428 height 191
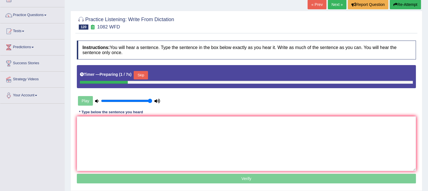
scroll to position [39, 0]
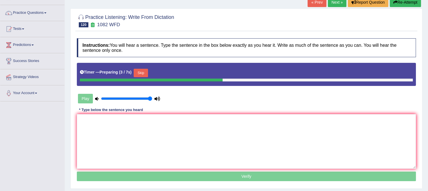
click at [139, 71] on button "Skip" at bounding box center [141, 73] width 14 height 8
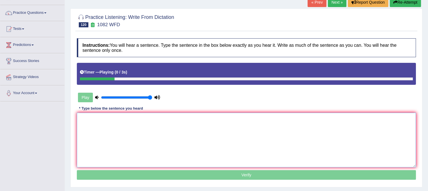
click at [130, 130] on textarea at bounding box center [246, 140] width 339 height 55
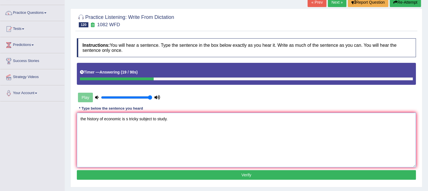
click at [80, 118] on textarea "the history of economic is s tricky subject to study." at bounding box center [246, 140] width 339 height 55
click at [158, 135] on textarea "The history of economic is s tricky subject to study." at bounding box center [246, 140] width 339 height 55
click at [131, 122] on textarea "The history of economic is s tricky subject to study." at bounding box center [246, 140] width 339 height 55
click at [190, 151] on textarea "The history of economic is a tricky subject to study." at bounding box center [246, 140] width 339 height 55
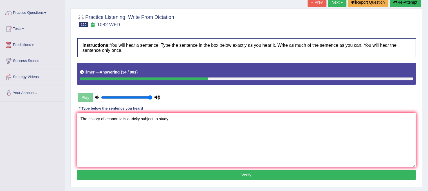
type textarea "The history of economic is a tricky subject to study."
click at [186, 173] on button "Verify" at bounding box center [246, 175] width 339 height 10
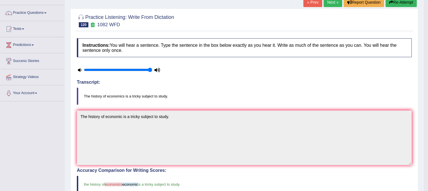
click at [333, 6] on link "Next »" at bounding box center [333, 2] width 19 height 10
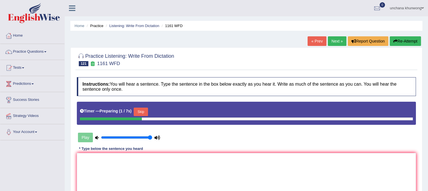
click at [145, 111] on button "Skip" at bounding box center [141, 111] width 14 height 8
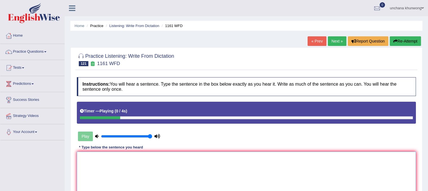
click at [150, 159] on textarea at bounding box center [246, 178] width 339 height 55
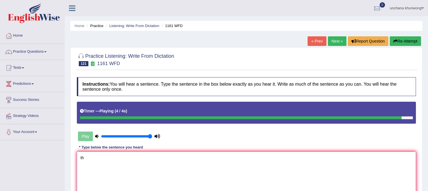
type textarea "t"
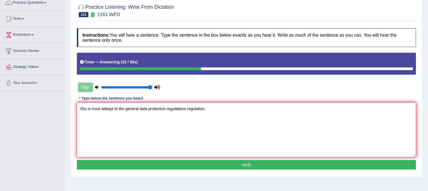
scroll to position [50, 0]
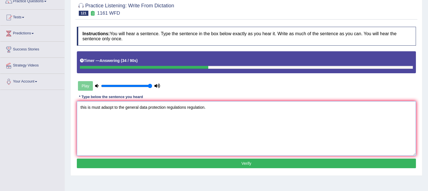
click at [81, 106] on textarea "this is must adaopt to the general data protection regulations regulation." at bounding box center [246, 128] width 339 height 55
click at [169, 112] on textarea "This is must adaopt to the general data protection regulations regulation." at bounding box center [246, 128] width 339 height 55
click at [160, 147] on textarea "This is must adaopt to the general data protection regulations regulation." at bounding box center [246, 128] width 339 height 55
type textarea "This is must adaopt to the general data protection regulations regulation."
click at [167, 162] on button "Verify" at bounding box center [246, 163] width 339 height 10
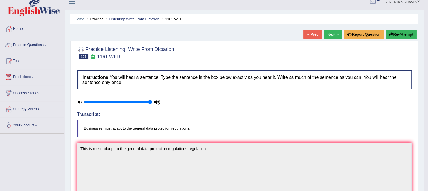
scroll to position [0, 0]
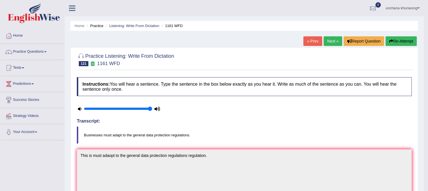
click at [335, 40] on link "Next »" at bounding box center [333, 41] width 19 height 10
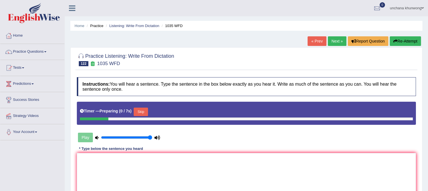
scroll to position [64, 0]
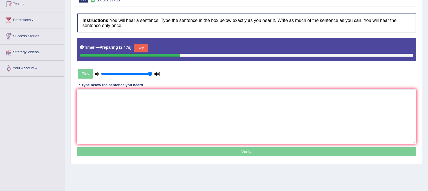
click at [142, 50] on button "Skip" at bounding box center [141, 48] width 14 height 8
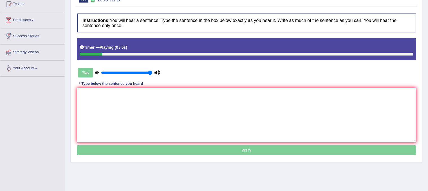
click at [134, 101] on textarea at bounding box center [246, 115] width 339 height 55
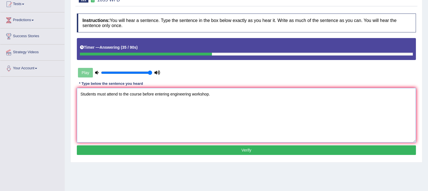
click at [171, 116] on textarea "Students must attend to the course before entering engineering workshop." at bounding box center [246, 115] width 339 height 55
click at [247, 116] on textarea "Students must attend to the course before entering engineering workshop." at bounding box center [246, 115] width 339 height 55
type textarea "Students must attend to the course before entering engineering workshop worksho…"
click at [260, 150] on button "Verify" at bounding box center [246, 150] width 339 height 10
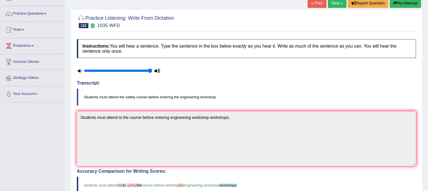
scroll to position [0, 0]
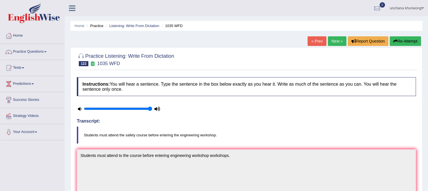
click at [339, 42] on link "Next »" at bounding box center [337, 41] width 19 height 10
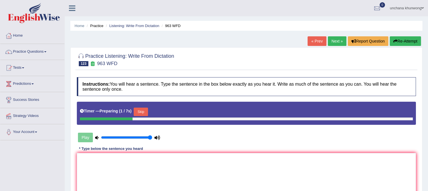
scroll to position [75, 0]
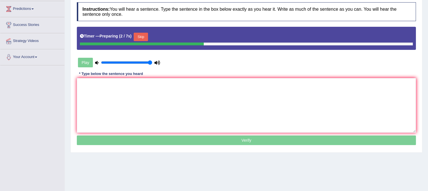
click at [145, 37] on button "Skip" at bounding box center [141, 37] width 14 height 8
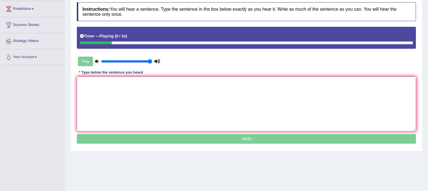
click at [145, 121] on textarea at bounding box center [246, 104] width 339 height 55
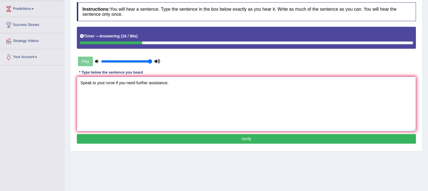
click at [107, 84] on textarea "Speak to yout ruroe if you need further assistance." at bounding box center [246, 104] width 339 height 55
click at [115, 81] on textarea "Speak to yout ruroe if you need further assistance." at bounding box center [246, 104] width 339 height 55
click at [149, 98] on textarea "Speak to yout tutor tutors if you need further assistance." at bounding box center [246, 104] width 339 height 55
click at [104, 82] on textarea "Speak to yout tutor tutors if you need further assistance." at bounding box center [246, 104] width 339 height 55
click at [124, 109] on textarea "Speak to your tutor tutors if you need further assistance." at bounding box center [246, 104] width 339 height 55
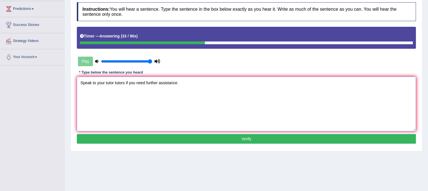
type textarea "Speak to your tutor tutors if you need further assistance."
click at [134, 135] on button "Verify" at bounding box center [246, 139] width 339 height 10
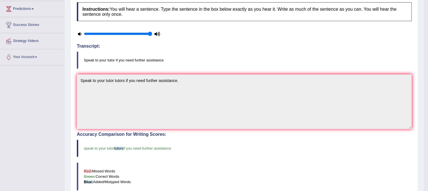
scroll to position [0, 0]
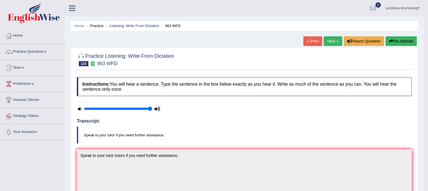
click at [331, 41] on link "Next »" at bounding box center [333, 41] width 19 height 10
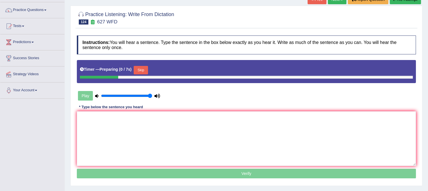
scroll to position [42, 0]
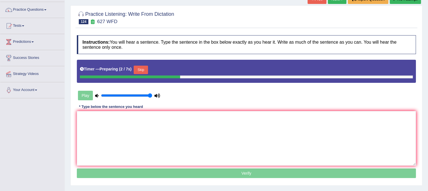
click at [147, 70] on button "Skip" at bounding box center [141, 70] width 14 height 8
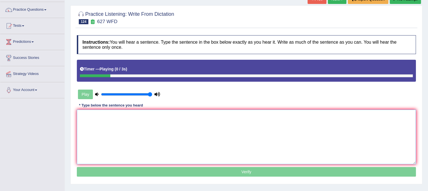
click at [145, 138] on textarea at bounding box center [246, 136] width 339 height 55
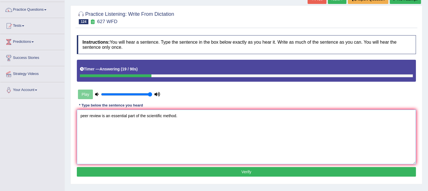
click at [83, 116] on textarea "peer review is an essential part of the scientific method." at bounding box center [246, 136] width 339 height 55
click at [225, 138] on textarea "Peer review is an essential part of the scientific method." at bounding box center [246, 136] width 339 height 55
type textarea "Peer review is an essential part of the scientific method."
click at [236, 174] on button "Verify" at bounding box center [246, 172] width 339 height 10
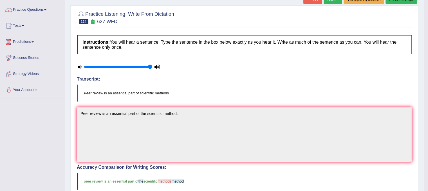
scroll to position [0, 0]
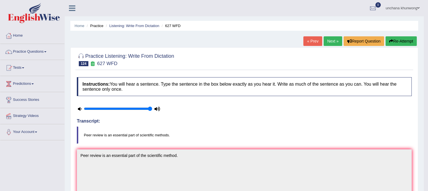
click at [331, 41] on link "Next »" at bounding box center [333, 41] width 19 height 10
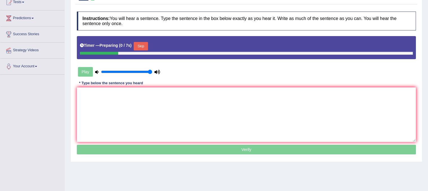
scroll to position [66, 0]
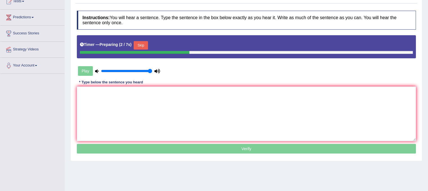
click at [143, 44] on button "Skip" at bounding box center [141, 45] width 14 height 8
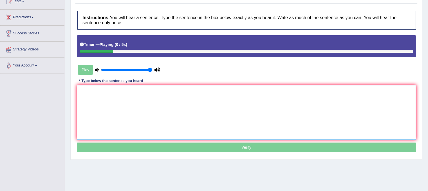
click at [142, 102] on textarea at bounding box center [246, 112] width 339 height 55
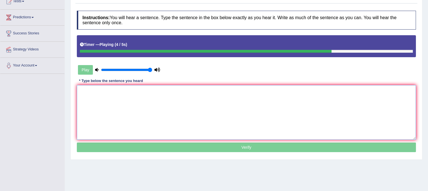
click at [142, 102] on textarea at bounding box center [246, 112] width 339 height 55
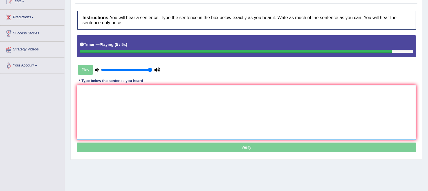
click at [142, 102] on textarea at bounding box center [246, 112] width 339 height 55
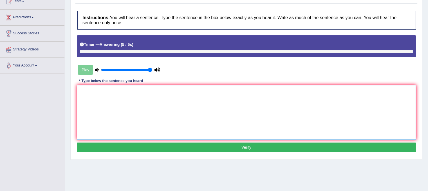
click at [142, 102] on textarea at bounding box center [246, 112] width 339 height 55
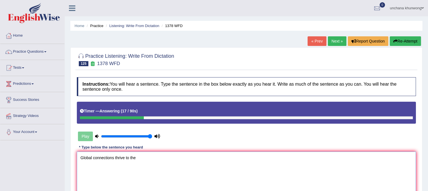
type textarea "Global connections thrive to the"
click at [411, 37] on button "Re-Attempt" at bounding box center [405, 41] width 31 height 10
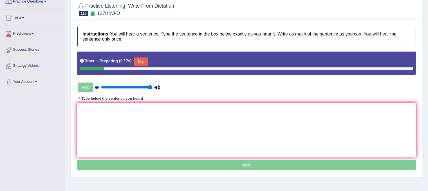
scroll to position [56, 0]
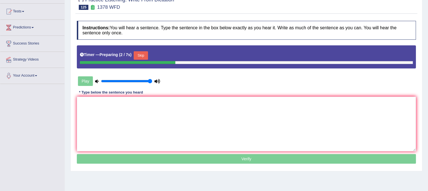
click at [142, 57] on button "Skip" at bounding box center [141, 55] width 14 height 8
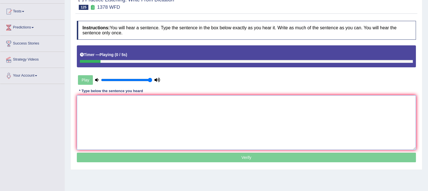
click at [138, 125] on textarea at bounding box center [246, 122] width 339 height 55
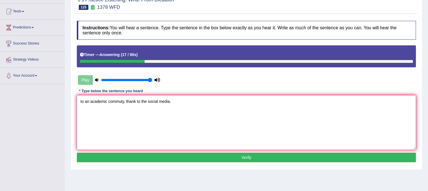
click at [81, 102] on textarea "to an academic commuty, thank to the social media." at bounding box center [246, 122] width 339 height 55
click at [83, 102] on textarea "tGlobal connections thrived to an academic commuty, thank to the social media." at bounding box center [246, 122] width 339 height 55
click at [137, 118] on textarea "Global connections thrived to an academic commuty, thank to the social media." at bounding box center [246, 122] width 339 height 55
click at [178, 127] on textarea "Global connections thrived to an academic commuty, thank to the social media." at bounding box center [246, 122] width 339 height 55
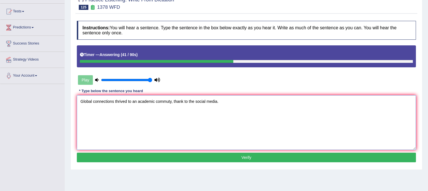
click at [184, 102] on textarea "Global connections thrived to an academic commuty, thank to the social media." at bounding box center [246, 122] width 339 height 55
click at [215, 118] on textarea "Global connections thrived to an academic commuty, thank thanks to the social m…" at bounding box center [246, 122] width 339 height 55
type textarea "Global connections thrived to an academic commuty, thank thanks to the social m…"
click at [213, 154] on button "Verify" at bounding box center [246, 158] width 339 height 10
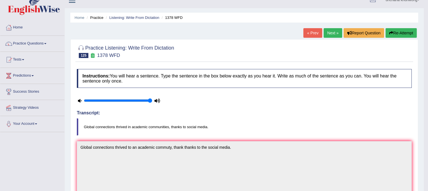
scroll to position [0, 0]
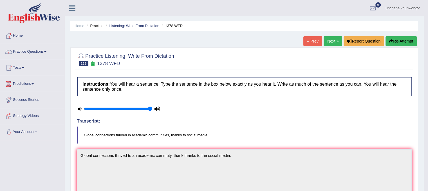
click at [334, 45] on link "Next »" at bounding box center [333, 41] width 19 height 10
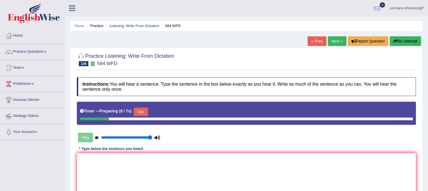
click at [424, 17] on div "Home Practice Listening: Write From Dictation 584 WFD « Prev Next » Report Ques…" at bounding box center [246, 140] width 363 height 281
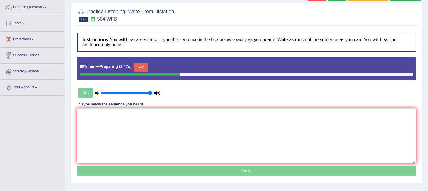
scroll to position [52, 0]
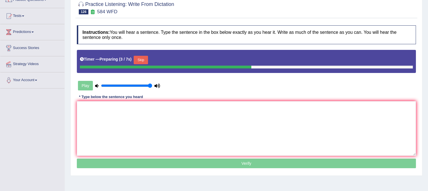
click at [148, 60] on button "Skip" at bounding box center [141, 60] width 14 height 8
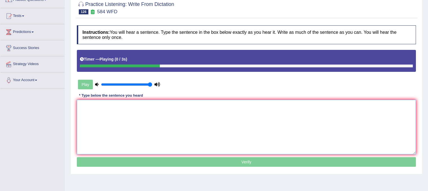
click at [154, 111] on textarea at bounding box center [246, 127] width 339 height 55
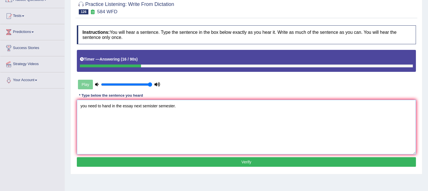
click at [83, 106] on textarea "you need to hand in the essay next semister semester." at bounding box center [246, 127] width 339 height 55
click at [130, 127] on textarea "You need to hand in the essay next semister semester." at bounding box center [246, 127] width 339 height 55
click at [218, 108] on textarea "You need to hand in the essay next semister semester." at bounding box center [246, 127] width 339 height 55
click at [133, 105] on textarea "You need to hand in the essay next semister semester." at bounding box center [246, 127] width 339 height 55
type textarea "You need to hand in the essay essays next semister semester."
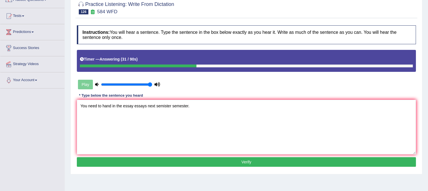
click at [221, 165] on button "Verify" at bounding box center [246, 162] width 339 height 10
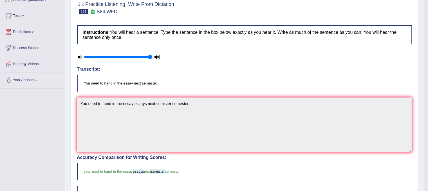
scroll to position [0, 0]
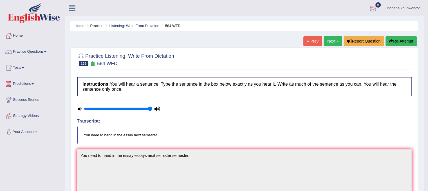
click at [331, 39] on link "Next »" at bounding box center [333, 41] width 19 height 10
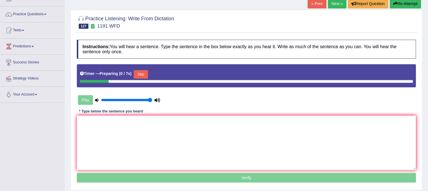
drag, startPoint x: 0, startPoint y: 0, endPoint x: 432, endPoint y: 48, distance: 434.6
click at [428, 48] on html "Toggle navigation Home Practice Questions Speaking Practice Read Aloud Repeat S…" at bounding box center [214, 58] width 428 height 191
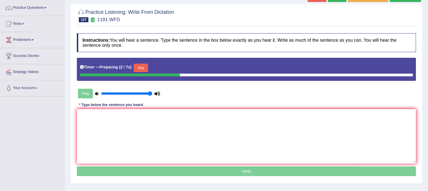
click at [145, 67] on button "Skip" at bounding box center [141, 68] width 14 height 8
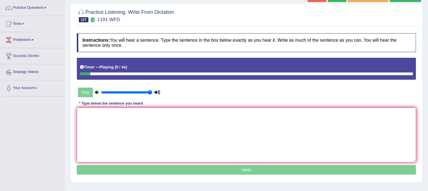
click at [150, 143] on textarea at bounding box center [246, 134] width 339 height 55
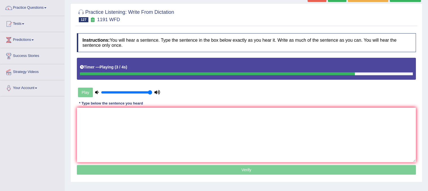
drag, startPoint x: 418, startPoint y: 82, endPoint x: 432, endPoint y: 78, distance: 15.0
click at [428, 78] on html "Toggle navigation Home Practice Questions Speaking Practice Read Aloud Repeat S…" at bounding box center [214, 51] width 428 height 191
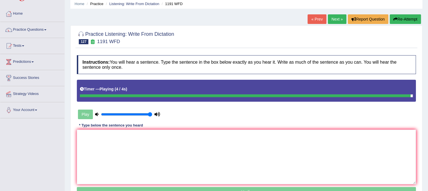
scroll to position [20, 0]
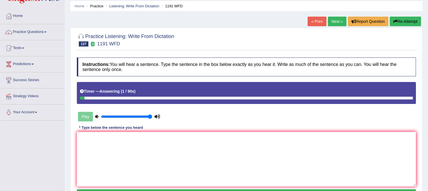
click at [412, 23] on button "Re-Attempt" at bounding box center [405, 22] width 31 height 10
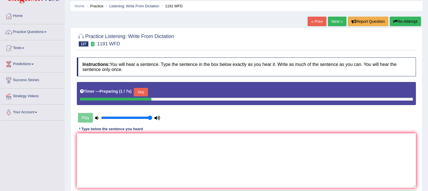
scroll to position [75, 0]
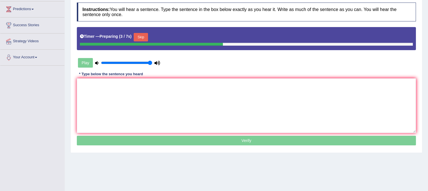
click at [137, 38] on button "Skip" at bounding box center [141, 37] width 14 height 8
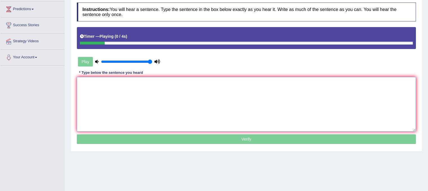
click at [136, 94] on textarea at bounding box center [246, 104] width 339 height 55
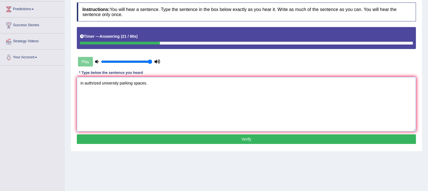
click at [80, 85] on textarea "in authrized university parking spaces." at bounding box center [246, 104] width 339 height 55
click at [181, 99] on textarea "Students may only park their cars car in authrized university parking spaces." at bounding box center [246, 104] width 339 height 55
click at [158, 83] on textarea "Students may only park their cars car in authrized university parking spaces." at bounding box center [246, 104] width 339 height 55
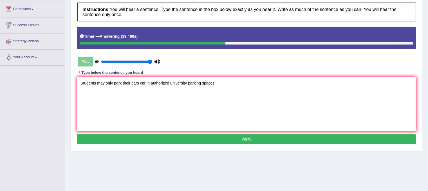
click at [197, 104] on textarea "Students may only park their cars car in authorized university parking spaces." at bounding box center [246, 104] width 339 height 55
type textarea "Students may only park their cars car in authorized university parking spaces."
click at [198, 136] on button "Verify" at bounding box center [246, 139] width 339 height 10
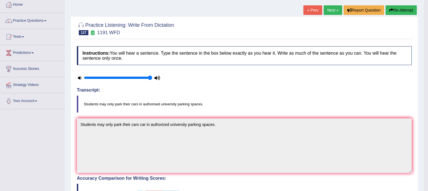
scroll to position [0, 0]
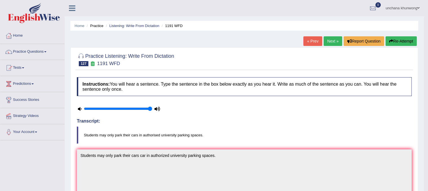
click at [327, 43] on link "Next »" at bounding box center [333, 41] width 19 height 10
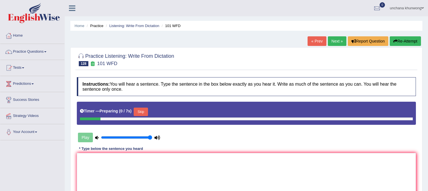
scroll to position [50, 0]
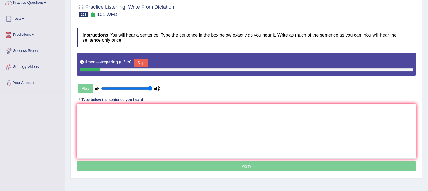
click at [428, 58] on html "Toggle navigation Home Practice Questions Speaking Practice Read Aloud Repeat S…" at bounding box center [214, 46] width 428 height 191
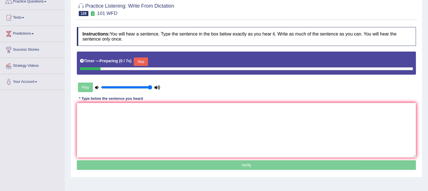
scroll to position [0, 0]
click at [144, 61] on button "Skip" at bounding box center [141, 61] width 14 height 8
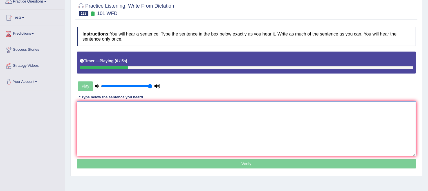
click at [145, 116] on textarea at bounding box center [246, 128] width 339 height 55
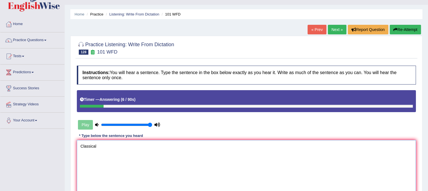
scroll to position [10, 0]
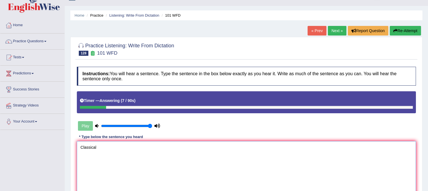
type textarea "Classical"
click at [407, 30] on button "Re-Attempt" at bounding box center [405, 31] width 31 height 10
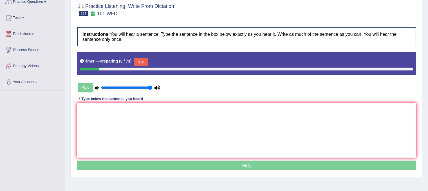
scroll to position [60, 0]
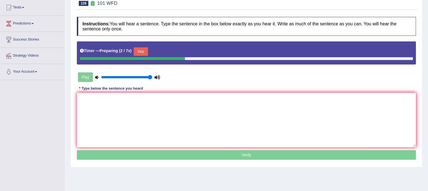
click at [144, 52] on button "Skip" at bounding box center [141, 51] width 14 height 8
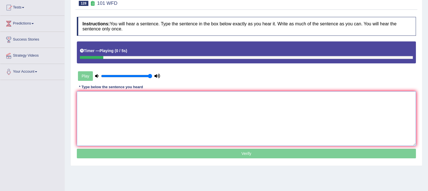
click at [147, 104] on textarea at bounding box center [246, 118] width 339 height 55
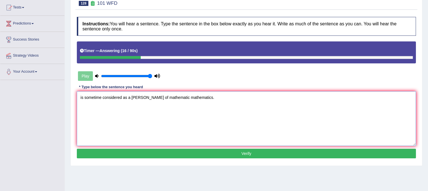
click at [80, 94] on textarea "is sometime considered as a brach of mathematic mathematics." at bounding box center [246, 118] width 339 height 55
click at [137, 97] on textarea "Classical mechanic is sometime considered as a brach of mathematic mathematics." at bounding box center [246, 118] width 339 height 55
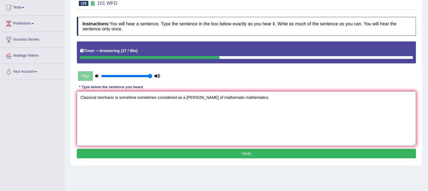
click at [177, 124] on textarea "Classical mechanic is sometime sometimes considered as a brach of mathematic ma…" at bounding box center [246, 118] width 339 height 55
click at [192, 98] on textarea "Classical mechanic is sometime sometimes considered as a brach of mathematic ma…" at bounding box center [246, 118] width 339 height 55
click at [205, 129] on textarea "Classical mechanic is sometime sometimes considered as a branch of mathematic m…" at bounding box center [246, 118] width 339 height 55
type textarea "Classical mechanic is sometime sometimes considered as a branch of mathematic m…"
click at [216, 153] on button "Verify" at bounding box center [246, 154] width 339 height 10
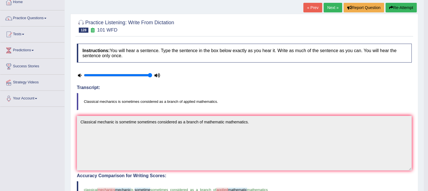
scroll to position [15, 0]
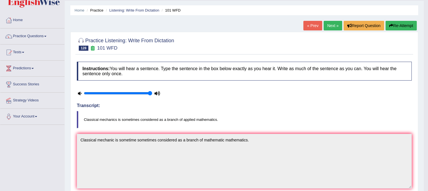
click at [331, 27] on link "Next »" at bounding box center [333, 26] width 19 height 10
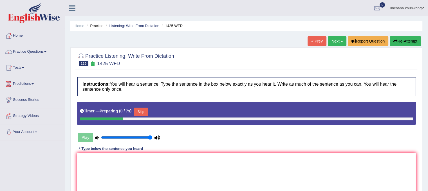
scroll to position [48, 0]
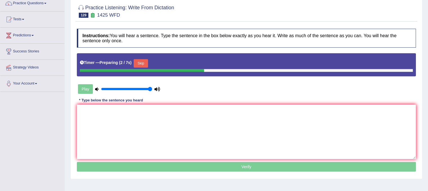
click at [148, 59] on button "Skip" at bounding box center [141, 63] width 14 height 8
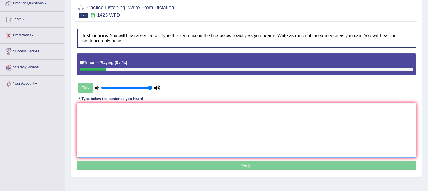
click at [136, 133] on textarea at bounding box center [246, 130] width 339 height 55
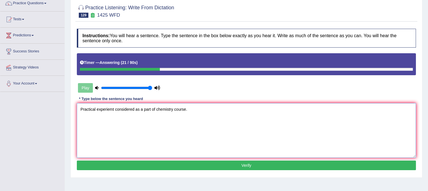
click at [113, 106] on textarea "Practical experiemt considered as a part of chemistry course." at bounding box center [246, 130] width 339 height 55
click at [219, 143] on textarea "Practical experiement considered as a part of chemistry course." at bounding box center [246, 130] width 339 height 55
click at [120, 108] on textarea "Practical experiement considered as a part of chemistry course." at bounding box center [246, 130] width 339 height 55
type textarea "Practical experiement experiments considered as a part of chemistry course."
click at [222, 165] on button "Verify" at bounding box center [246, 165] width 339 height 10
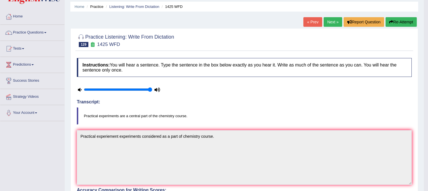
scroll to position [0, 0]
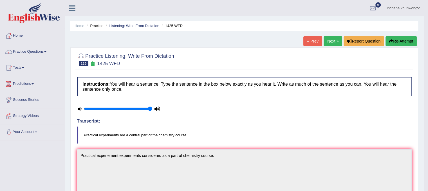
click at [407, 43] on button "Re-Attempt" at bounding box center [401, 41] width 31 height 10
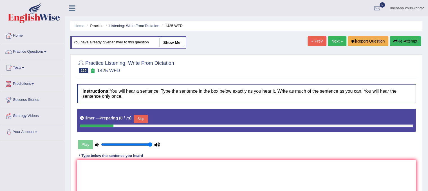
click at [427, 33] on div "Home Practice Listening: Write From Dictation 1425 WFD You have already given a…" at bounding box center [246, 140] width 363 height 281
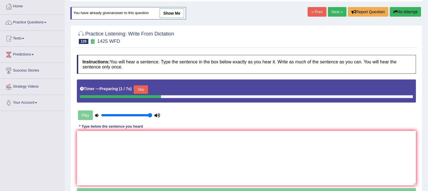
scroll to position [32, 0]
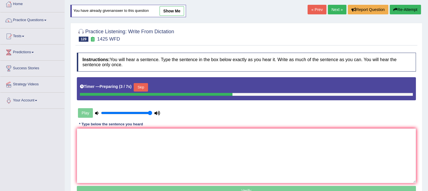
click at [138, 87] on button "Skip" at bounding box center [141, 87] width 14 height 8
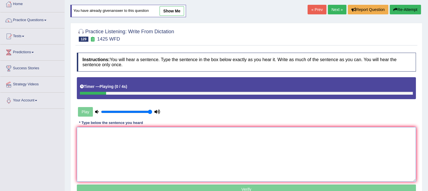
click at [133, 146] on textarea at bounding box center [246, 154] width 339 height 55
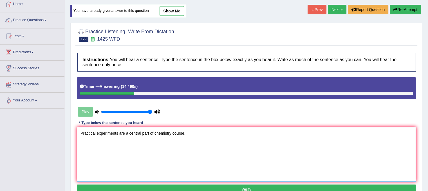
scroll to position [84, 0]
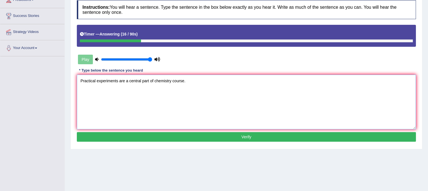
click at [202, 113] on textarea "Practical experiments are a central part of chemistry course." at bounding box center [246, 102] width 339 height 55
type textarea "Practical experiments are a central part of chemistry course."
click at [203, 136] on button "Verify" at bounding box center [246, 137] width 339 height 10
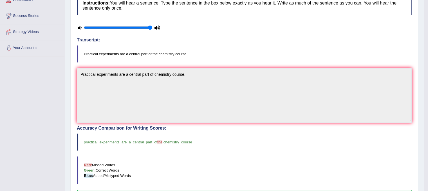
scroll to position [0, 0]
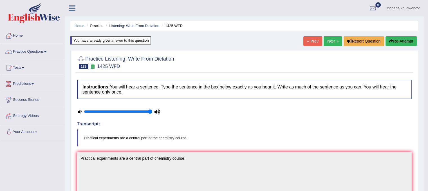
click at [330, 38] on link "Next »" at bounding box center [333, 41] width 19 height 10
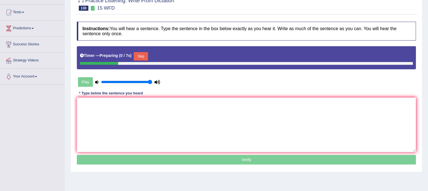
scroll to position [68, 0]
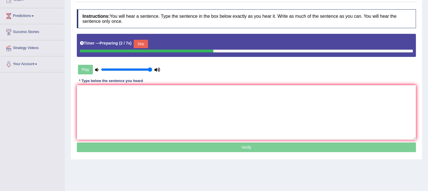
click at [138, 43] on button "Skip" at bounding box center [141, 44] width 14 height 8
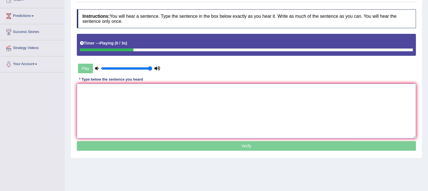
click at [133, 122] on textarea at bounding box center [246, 111] width 339 height 55
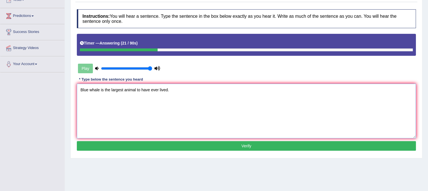
click at [100, 90] on textarea "Blue whale is the largest animal to have ever lived." at bounding box center [246, 111] width 339 height 55
click at [160, 115] on textarea "Blue whale whales are is the largest animal to have ever lived." at bounding box center [246, 111] width 339 height 55
click at [165, 123] on textarea "Blue whale whales are is the largest animal to have ever lived." at bounding box center [246, 111] width 339 height 55
click at [159, 90] on textarea "Blue whale whales are is the largest animal to have ever lived." at bounding box center [246, 111] width 339 height 55
drag, startPoint x: 157, startPoint y: 88, endPoint x: 208, endPoint y: 51, distance: 63.3
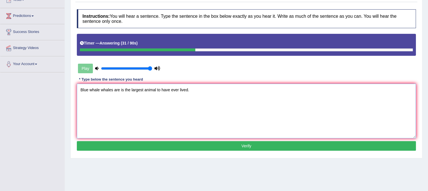
click at [208, 51] on div "Instructions: You will hear a sentence. Type the sentence in the box below exac…" at bounding box center [246, 80] width 342 height 149
click at [156, 90] on textarea "Blue whale whales are is the largest animal to have ever lived." at bounding box center [246, 111] width 339 height 55
type textarea "Blue whale whales are is the largest animal animals to have ever lived."
click at [210, 143] on button "Verify" at bounding box center [246, 146] width 339 height 10
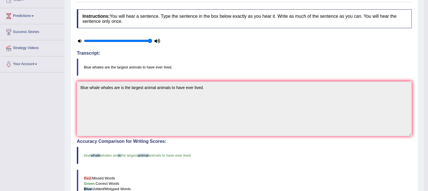
scroll to position [0, 0]
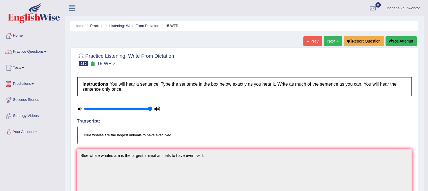
click at [333, 39] on link "Next »" at bounding box center [333, 41] width 19 height 10
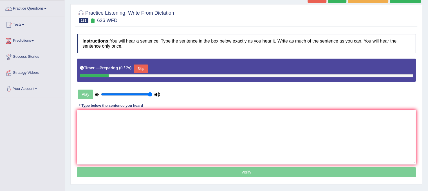
click at [428, 64] on html "Toggle navigation Home Practice Questions Speaking Practice Read Aloud Repeat S…" at bounding box center [214, 52] width 428 height 191
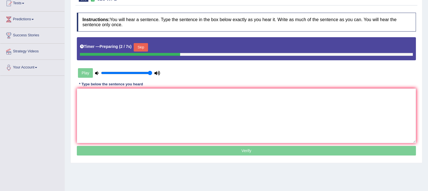
click at [142, 46] on button "Skip" at bounding box center [141, 47] width 14 height 8
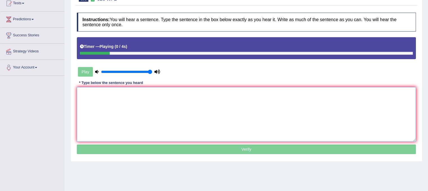
click at [146, 106] on textarea at bounding box center [246, 114] width 339 height 55
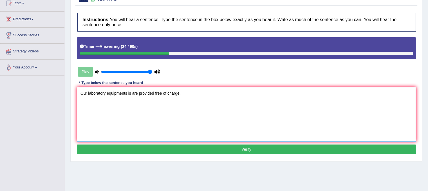
click at [128, 92] on textarea "Our laboratory equipments is are provided free of charge." at bounding box center [246, 114] width 339 height 55
type textarea "Our laboratory equipments equipment is are provided free of charge."
click at [182, 148] on button "Verify" at bounding box center [246, 149] width 339 height 10
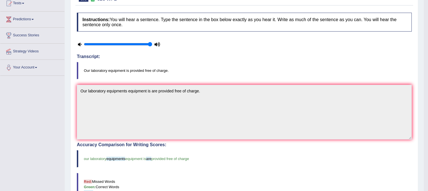
scroll to position [0, 0]
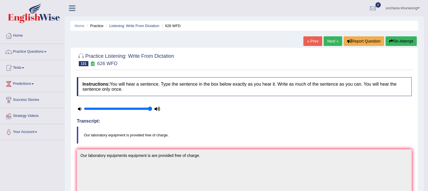
click at [330, 40] on link "Next »" at bounding box center [333, 41] width 19 height 10
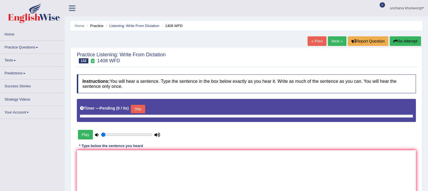
type input "1"
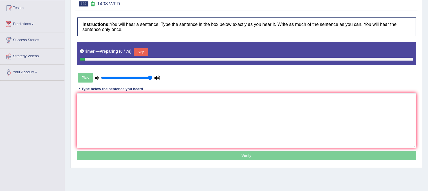
click at [428, 51] on html "Toggle navigation Home Practice Questions Speaking Practice Read Aloud Repeat S…" at bounding box center [214, 35] width 428 height 191
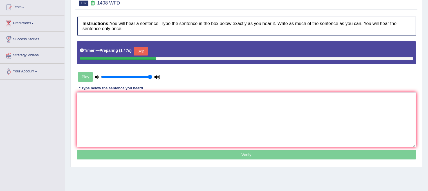
click at [140, 49] on button "Skip" at bounding box center [141, 51] width 14 height 8
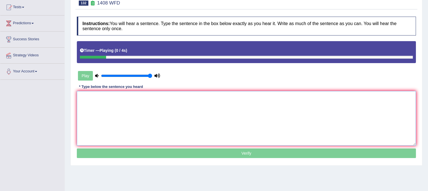
click at [128, 138] on textarea at bounding box center [246, 118] width 339 height 55
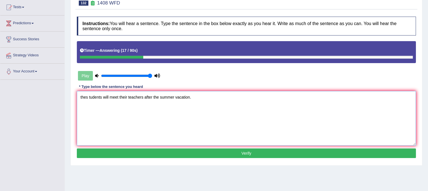
click at [81, 100] on textarea "thes tudents will meet their teachers after the summer vacation." at bounding box center [246, 118] width 339 height 55
click at [89, 95] on textarea "Thes tudents will meet their teachers after the summer vacation." at bounding box center [246, 118] width 339 height 55
click at [103, 129] on textarea "The tudents will meet their teachers after the summer vacation." at bounding box center [246, 118] width 339 height 55
click at [89, 97] on textarea "The tudents will meet their teachers after the summer vacation." at bounding box center [246, 118] width 339 height 55
click at [145, 115] on textarea "The students will meet their teachers after the summer vacation." at bounding box center [246, 118] width 339 height 55
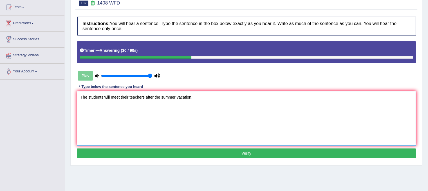
click at [204, 103] on textarea "The students will meet their teachers after the summer vacation." at bounding box center [246, 118] width 339 height 55
type textarea "The students will meet their teachers after the summer vacation vacations."
click at [200, 151] on button "Verify" at bounding box center [246, 153] width 339 height 10
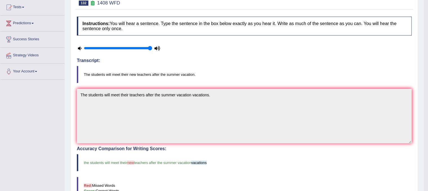
scroll to position [0, 0]
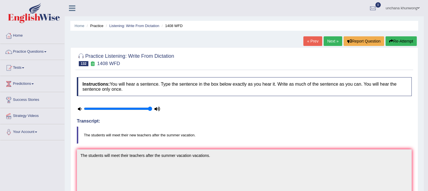
click at [332, 37] on link "Next »" at bounding box center [333, 41] width 19 height 10
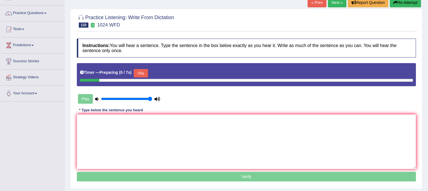
drag, startPoint x: 0, startPoint y: 0, endPoint x: 432, endPoint y: 50, distance: 434.8
click at [428, 50] on html "Toggle navigation Home Practice Questions Speaking Practice Read Aloud Repeat S…" at bounding box center [214, 56] width 428 height 191
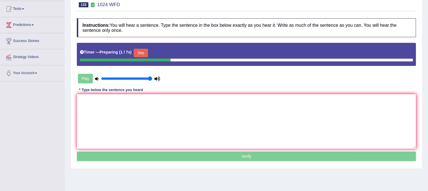
click at [139, 51] on button "Skip" at bounding box center [141, 53] width 14 height 8
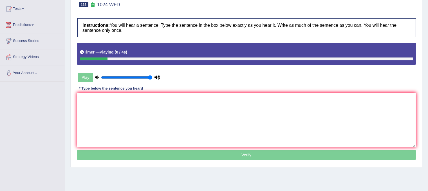
click at [133, 152] on p "Verify" at bounding box center [246, 155] width 339 height 10
click at [143, 138] on textarea at bounding box center [246, 120] width 339 height 55
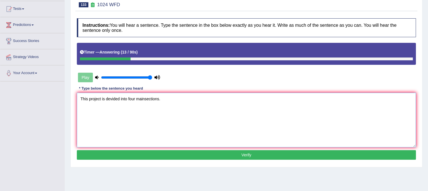
click at [150, 124] on textarea "This project is devided into four mainsections." at bounding box center [246, 120] width 339 height 55
click at [111, 103] on textarea "This project is devided into four mainsections." at bounding box center [246, 120] width 339 height 55
click at [115, 117] on textarea "This project is divided into four mainsections." at bounding box center [246, 120] width 339 height 55
click at [116, 121] on textarea "This project is divided into four mainsections." at bounding box center [246, 120] width 339 height 55
click at [144, 102] on textarea "This project is divided into four mainsections." at bounding box center [246, 120] width 339 height 55
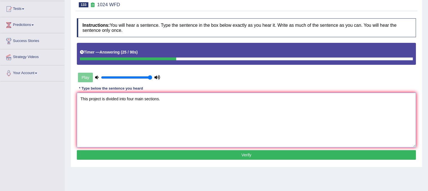
click at [172, 123] on textarea "This project is divided into four main sections." at bounding box center [246, 120] width 339 height 55
type textarea "This project is divided into four main sections."
click at [175, 152] on button "Verify" at bounding box center [246, 155] width 339 height 10
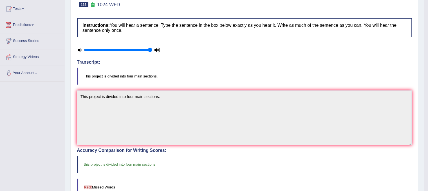
scroll to position [0, 0]
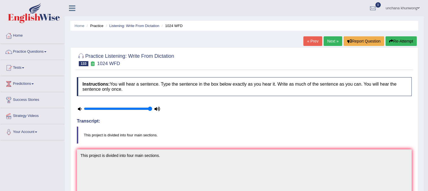
click at [334, 43] on link "Next »" at bounding box center [333, 41] width 19 height 10
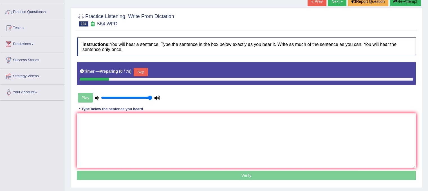
click at [428, 50] on html "Toggle navigation Home Practice Questions Speaking Practice Read Aloud Repeat S…" at bounding box center [214, 55] width 428 height 191
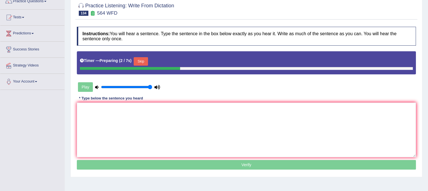
click at [141, 61] on button "Skip" at bounding box center [141, 61] width 14 height 8
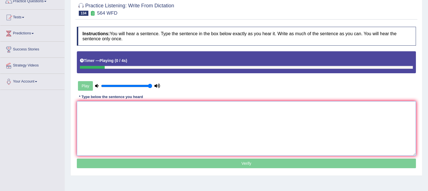
click at [130, 139] on textarea at bounding box center [246, 128] width 339 height 55
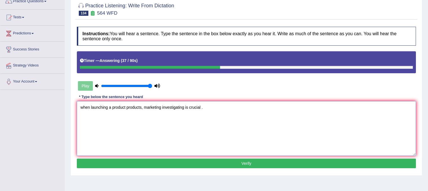
click at [84, 108] on textarea "when launching a product products, marketing investigating is crucial ." at bounding box center [246, 128] width 339 height 55
click at [155, 139] on textarea "When launching a product products, marketing investigating is crucial ." at bounding box center [246, 128] width 339 height 55
type textarea "When launching a product products, marketing investigating is crucial ."
click at [237, 163] on button "Verify" at bounding box center [246, 163] width 339 height 10
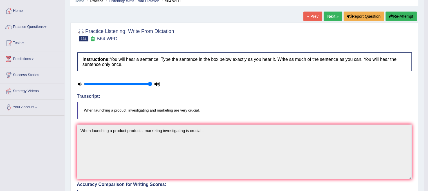
scroll to position [0, 0]
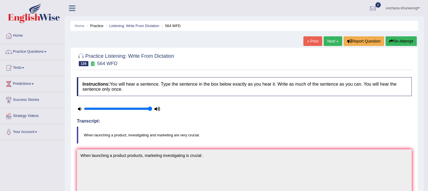
click at [401, 40] on button "Re-Attempt" at bounding box center [401, 41] width 31 height 10
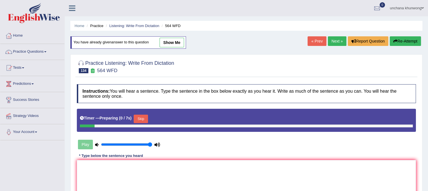
scroll to position [37, 0]
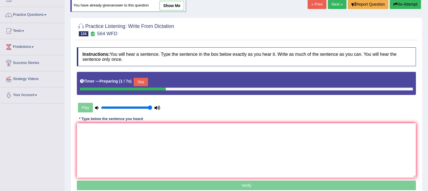
click at [141, 79] on button "Skip" at bounding box center [141, 82] width 14 height 8
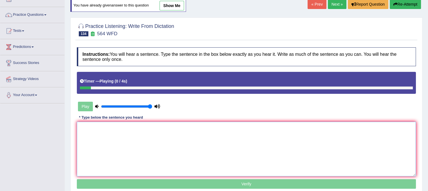
click at [138, 144] on textarea at bounding box center [246, 149] width 339 height 55
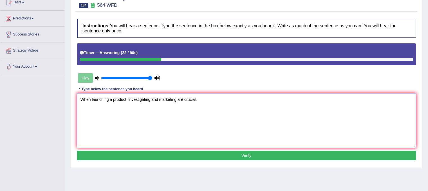
scroll to position [67, 0]
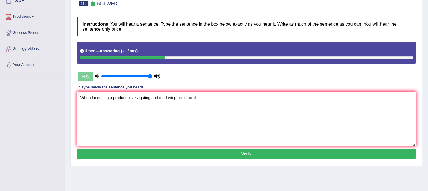
click at [303, 135] on textarea "When launching a product, investigating and marketing are crucial." at bounding box center [246, 118] width 339 height 55
click at [267, 124] on textarea "When launching a product, investigating and marketing are crucial." at bounding box center [246, 118] width 339 height 55
type textarea "When launching a product, investigating and marketing are crucial."
click at [243, 152] on button "Verify" at bounding box center [246, 154] width 339 height 10
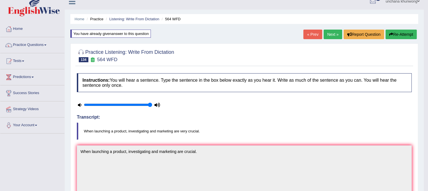
scroll to position [0, 0]
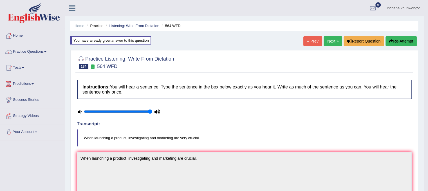
click at [332, 42] on link "Next »" at bounding box center [333, 41] width 19 height 10
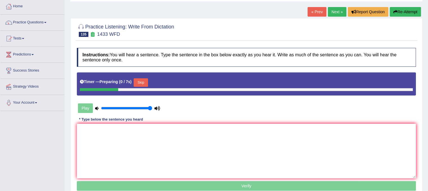
scroll to position [39, 0]
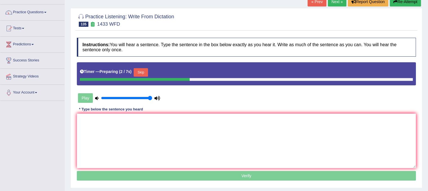
click at [145, 70] on button "Skip" at bounding box center [141, 72] width 14 height 8
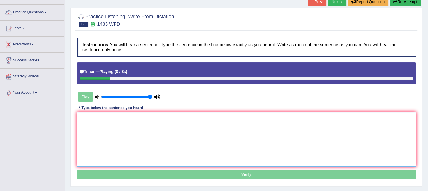
click at [133, 121] on textarea at bounding box center [246, 139] width 339 height 55
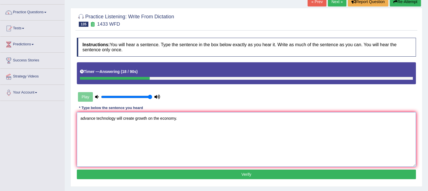
click at [83, 115] on textarea "advance technology will create growth on the economy." at bounding box center [246, 139] width 339 height 55
click at [98, 116] on textarea "Advance technology will create growth on the economy." at bounding box center [246, 139] width 339 height 55
click at [135, 117] on textarea "Advance Advanced technology will create growth on the economy." at bounding box center [246, 139] width 339 height 55
click at [207, 137] on textarea "Advance Advanced technology technologies will create growth on the economy." at bounding box center [246, 139] width 339 height 55
click at [178, 120] on textarea "Advance Advanced technology technologies will create growth on the economy." at bounding box center [246, 139] width 339 height 55
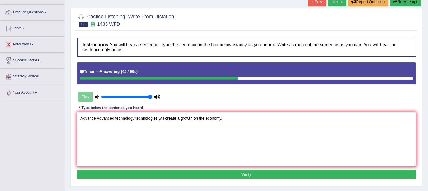
type textarea "Advance Advanced technology technologies will create a growth on the economy."
click at [235, 169] on button "Verify" at bounding box center [246, 174] width 339 height 10
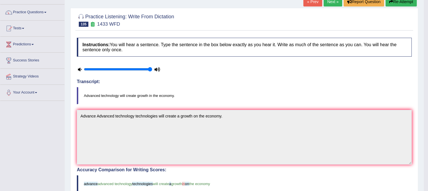
click at [334, 4] on link "Next »" at bounding box center [333, 2] width 19 height 10
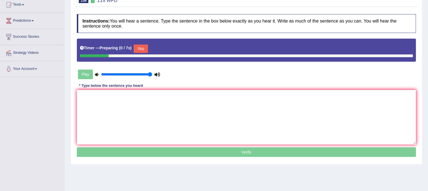
drag, startPoint x: 0, startPoint y: 0, endPoint x: 432, endPoint y: 59, distance: 436.0
click at [428, 59] on html "Toggle navigation Home Practice Questions Speaking Practice Read Aloud Repeat S…" at bounding box center [214, 32] width 428 height 191
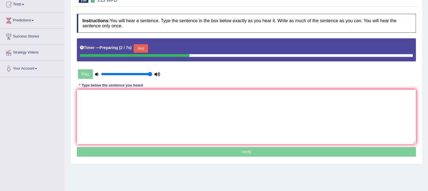
click at [146, 44] on button "Skip" at bounding box center [141, 48] width 14 height 8
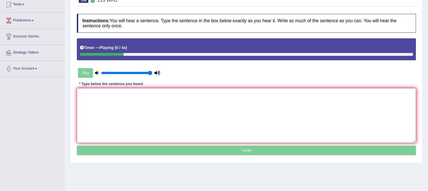
click at [134, 122] on textarea at bounding box center [246, 115] width 339 height 55
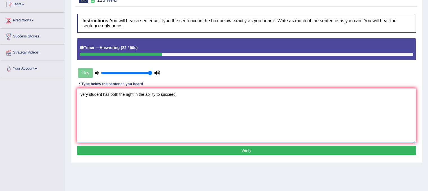
click at [84, 96] on textarea "very student has both the right in the ability to succeed." at bounding box center [246, 115] width 339 height 55
click at [135, 95] on textarea "Very student has both the right in the ability to succeed." at bounding box center [246, 115] width 339 height 55
click at [261, 116] on textarea "Very student has both the right and the in the ability to succeed." at bounding box center [246, 115] width 339 height 55
click at [222, 124] on textarea "Very student has both the right and the in the ability to succeed." at bounding box center [246, 115] width 339 height 55
click at [104, 92] on textarea "Very student has both the right and the in the ability to succeed." at bounding box center [246, 115] width 339 height 55
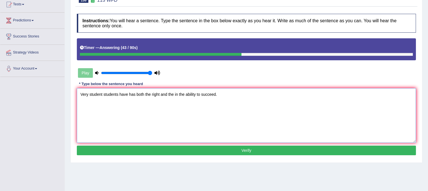
type textarea "Very student students have has both the right and the in the ability to succeed."
click at [230, 150] on button "Verify" at bounding box center [246, 150] width 339 height 10
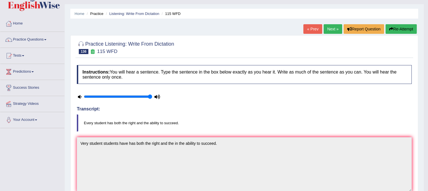
scroll to position [0, 0]
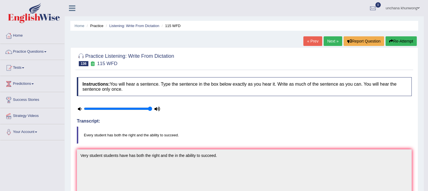
click at [333, 40] on link "Next »" at bounding box center [333, 41] width 19 height 10
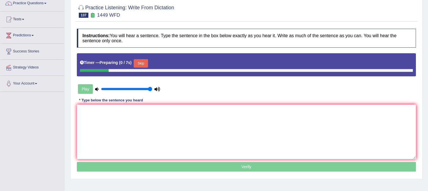
drag, startPoint x: 0, startPoint y: 0, endPoint x: 432, endPoint y: 68, distance: 437.3
click at [428, 68] on html "Toggle navigation Home Practice Questions Speaking Practice Read Aloud Repeat S…" at bounding box center [214, 47] width 428 height 191
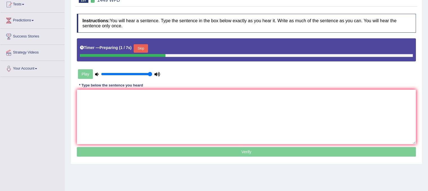
click at [137, 46] on button "Skip" at bounding box center [141, 48] width 14 height 8
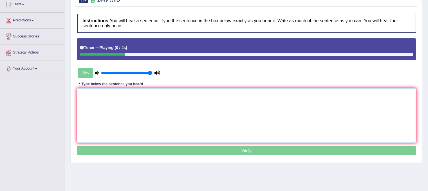
click at [130, 124] on textarea at bounding box center [246, 115] width 339 height 55
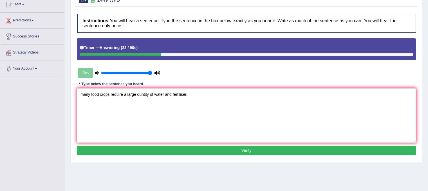
click at [82, 94] on textarea "many food crops require a large quntity of water and fertiliser." at bounding box center [246, 115] width 339 height 55
click at [118, 109] on textarea "Many food crops require a large quntity of water and fertiliser." at bounding box center [246, 115] width 339 height 55
click at [149, 94] on textarea "Many food crops require a large quntity of water and fertiliser." at bounding box center [246, 115] width 339 height 55
type textarea "Many food crops require a large quntity quantities of water and fertiliser."
click at [252, 151] on button "Verify" at bounding box center [246, 150] width 339 height 10
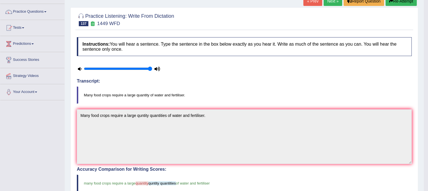
scroll to position [0, 0]
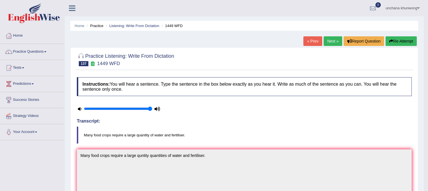
click at [331, 37] on link "Next »" at bounding box center [333, 41] width 19 height 10
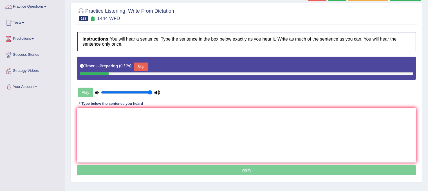
click at [428, 51] on html "Toggle navigation Home Practice Questions Speaking Practice Read Aloud Repeat S…" at bounding box center [214, 50] width 428 height 191
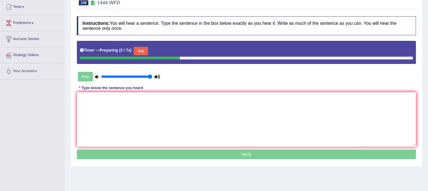
click at [140, 50] on button "Skip" at bounding box center [141, 51] width 14 height 8
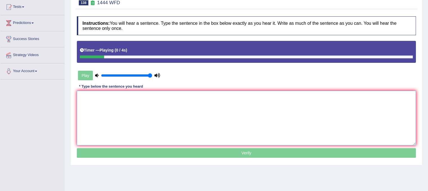
click at [135, 105] on textarea at bounding box center [246, 118] width 339 height 55
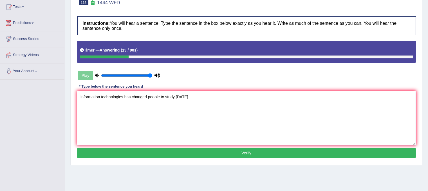
click at [82, 95] on textarea "information technologies has changed people to study today." at bounding box center [246, 118] width 339 height 55
click at [232, 121] on textarea "Information technologies has changed people to study today." at bounding box center [246, 118] width 339 height 55
click at [124, 96] on textarea "Information technologies has changed people to study today." at bounding box center [246, 118] width 339 height 55
click at [183, 114] on textarea "Information technologies technology has changed people to study today." at bounding box center [246, 118] width 339 height 55
click at [217, 124] on textarea "Information technologies technology has changed people to study today." at bounding box center [246, 118] width 339 height 55
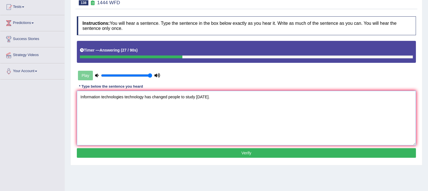
type textarea "Information technologies technology has changed people to study today."
click at [217, 151] on button "Verify" at bounding box center [246, 153] width 339 height 10
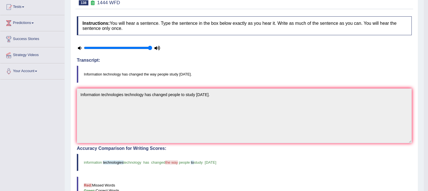
scroll to position [0, 0]
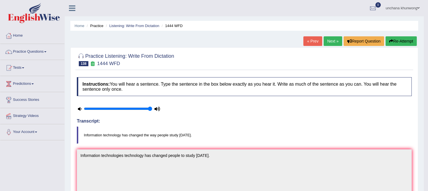
click at [330, 42] on link "Next »" at bounding box center [333, 41] width 19 height 10
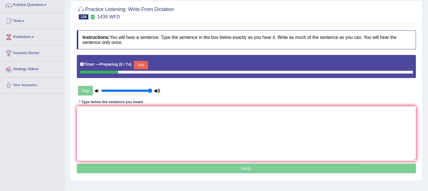
scroll to position [64, 0]
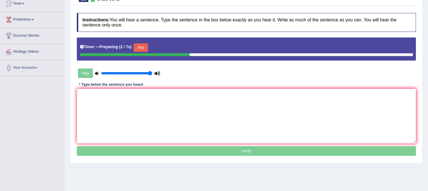
click at [144, 47] on button "Skip" at bounding box center [141, 47] width 14 height 8
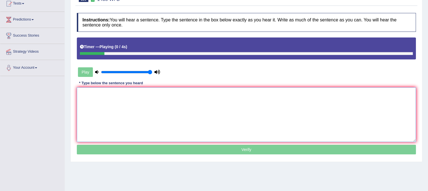
click at [135, 111] on textarea at bounding box center [246, 114] width 339 height 55
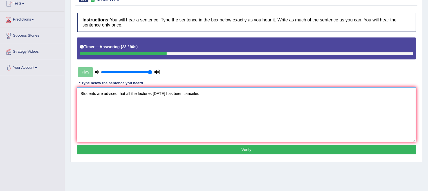
click at [124, 107] on textarea "Students are adviced that all the lectures today has been canceled." at bounding box center [246, 114] width 339 height 55
drag, startPoint x: 104, startPoint y: 93, endPoint x: 150, endPoint y: 58, distance: 58.0
click at [150, 58] on div "Instructions: You will hear a sentence. Type the sentence in the box below exac…" at bounding box center [246, 84] width 342 height 149
click at [100, 94] on textarea "Students are adviced that all the lectures today has been canceled." at bounding box center [246, 114] width 339 height 55
click at [104, 94] on textarea "Students are adviced that all the lectures today has been canceled." at bounding box center [246, 114] width 339 height 55
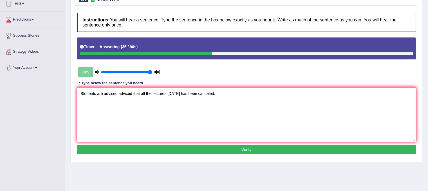
click at [178, 121] on textarea "Students are advised adviced that all the lectures today has been canceled." at bounding box center [246, 114] width 339 height 55
click at [252, 95] on textarea "Students are advised adviced that all the lectures today had have has been canc…" at bounding box center [246, 114] width 339 height 55
click at [241, 129] on textarea "Students are advised adviced that all the lectures today had have has been canc…" at bounding box center [246, 114] width 339 height 55
click at [219, 125] on textarea "Students are advised adviced that all the lectures today had have has been canc…" at bounding box center [246, 114] width 339 height 55
type textarea "Students are advised adviced that all the lectures today had have has been canc…"
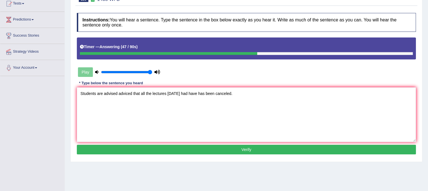
click at [245, 149] on button "Verify" at bounding box center [246, 150] width 339 height 10
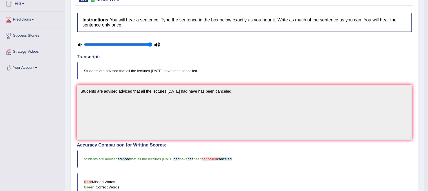
scroll to position [19, 0]
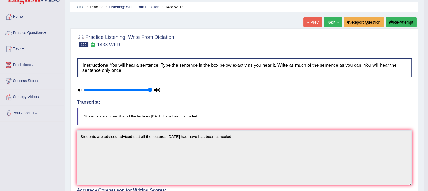
click at [329, 18] on link "Next »" at bounding box center [333, 22] width 19 height 10
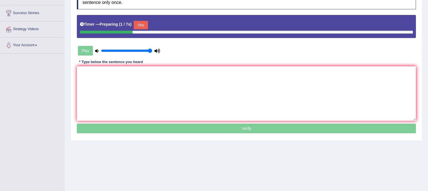
scroll to position [88, 0]
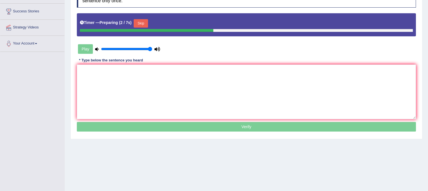
click at [148, 22] on button "Skip" at bounding box center [141, 23] width 14 height 8
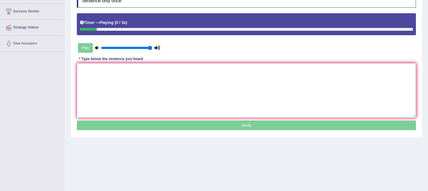
click at [143, 87] on textarea at bounding box center [246, 90] width 339 height 55
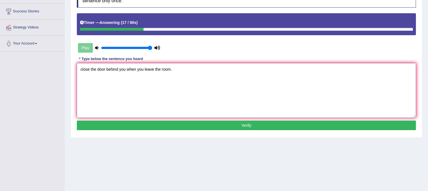
click at [83, 70] on textarea "close the door behind you when you leave the room." at bounding box center [246, 90] width 339 height 55
click at [159, 91] on textarea "Close the door behind you when you leave the room." at bounding box center [246, 90] width 339 height 55
type textarea "Close the door behind you when you leave the room."
click at [185, 120] on button "Verify" at bounding box center [246, 125] width 339 height 10
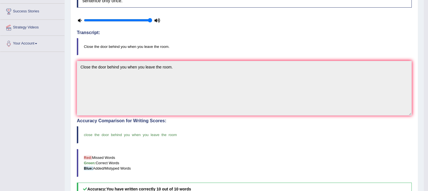
scroll to position [0, 0]
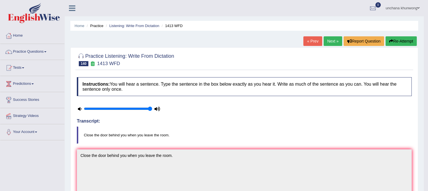
click at [329, 39] on link "Next »" at bounding box center [333, 41] width 19 height 10
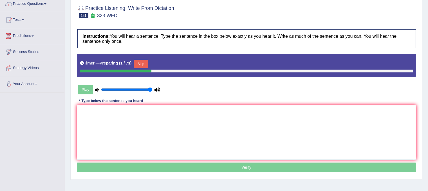
scroll to position [55, 0]
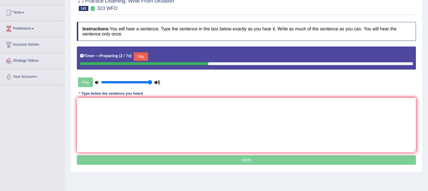
click at [139, 56] on button "Skip" at bounding box center [141, 56] width 14 height 8
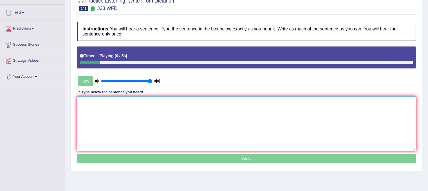
click at [140, 109] on textarea at bounding box center [246, 123] width 339 height 55
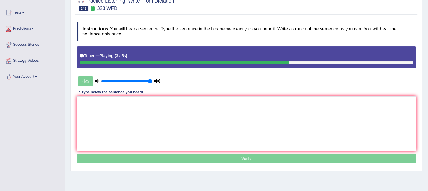
click at [418, 75] on div "Practice Listening: Write From Dictation 141 323 WFD Instructions: You will hea…" at bounding box center [246, 81] width 352 height 179
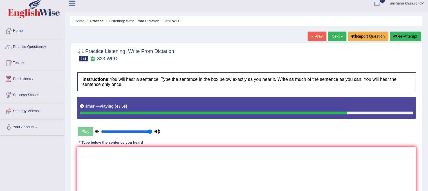
scroll to position [3, 0]
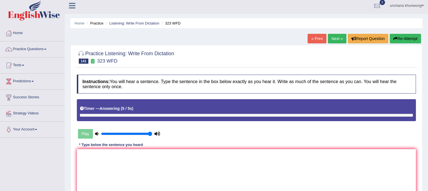
click at [401, 38] on button "Re-Attempt" at bounding box center [405, 39] width 31 height 10
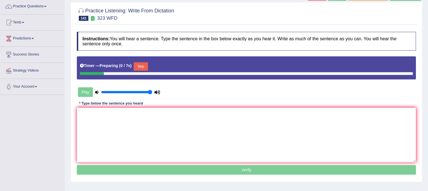
scroll to position [56, 0]
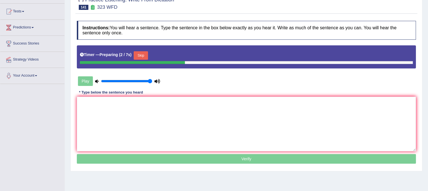
click at [146, 50] on div "Timer — Preparing ( 2 / 7s ) Skip" at bounding box center [246, 55] width 333 height 11
click at [145, 55] on button "Skip" at bounding box center [141, 55] width 14 height 8
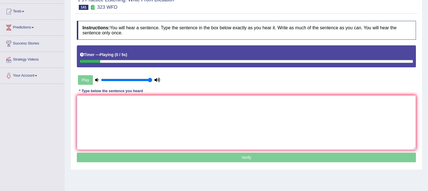
click at [140, 105] on textarea at bounding box center [246, 122] width 339 height 55
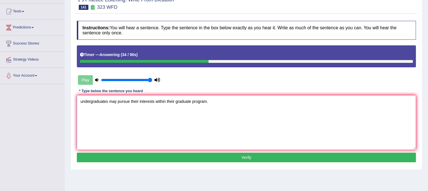
click at [80, 97] on textarea "undergraduates may pursue their interests within their graduate program." at bounding box center [246, 122] width 339 height 55
click at [144, 136] on textarea "Undergraduates may pursue their interests within their graduate program." at bounding box center [246, 122] width 339 height 55
click at [180, 128] on textarea "Undergraduates may pursue their interests within their graduate program." at bounding box center [246, 122] width 339 height 55
type textarea "Undergraduates may pursue their interests within their graduate program."
click at [190, 154] on button "Verify" at bounding box center [246, 158] width 339 height 10
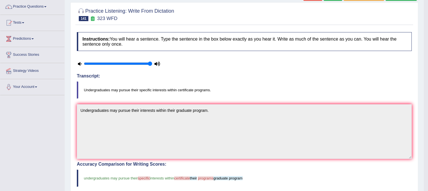
scroll to position [0, 0]
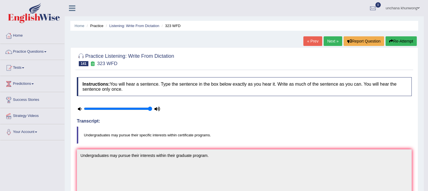
click at [331, 42] on link "Next »" at bounding box center [333, 41] width 19 height 10
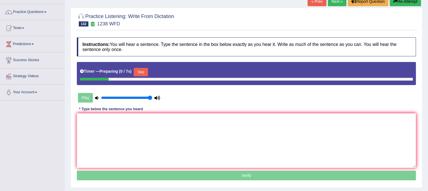
click at [428, 50] on html "Toggle navigation Home Practice Questions Speaking Practice Read Aloud Repeat S…" at bounding box center [214, 55] width 428 height 191
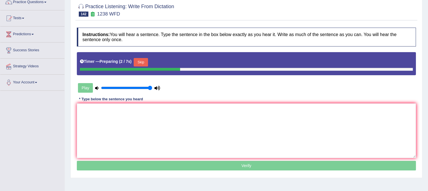
click at [143, 60] on button "Skip" at bounding box center [141, 62] width 14 height 8
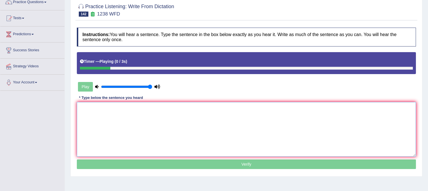
click at [144, 114] on textarea at bounding box center [246, 129] width 339 height 55
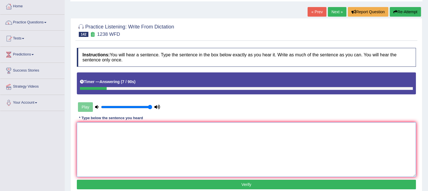
scroll to position [28, 0]
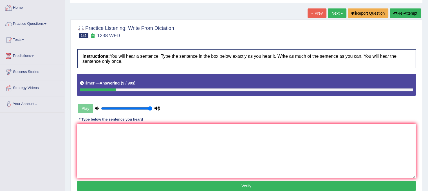
click at [9, 9] on div at bounding box center [9, 8] width 8 height 8
